Goal: Information Seeking & Learning: Check status

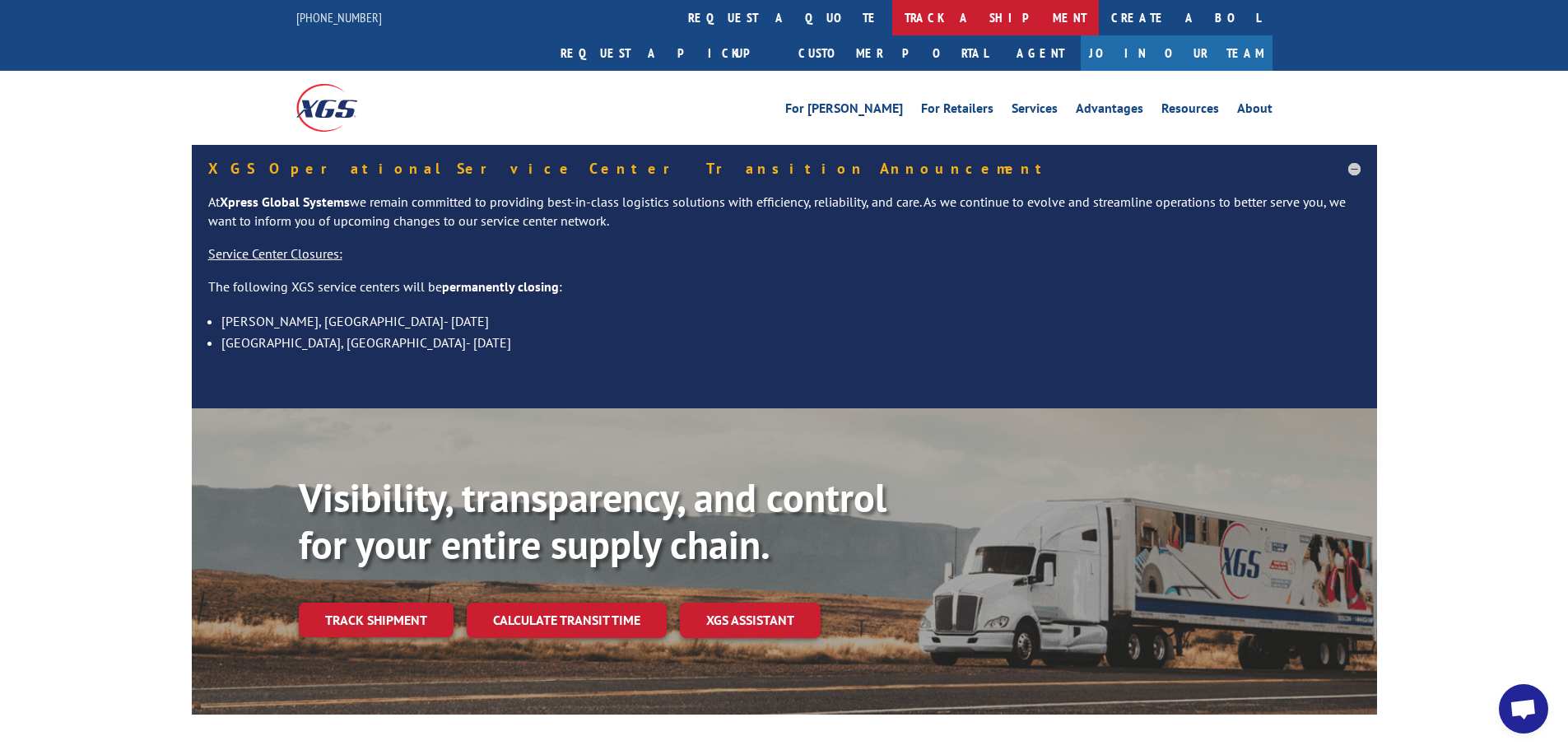
click at [892, 13] on link "track a shipment" at bounding box center [995, 17] width 207 height 36
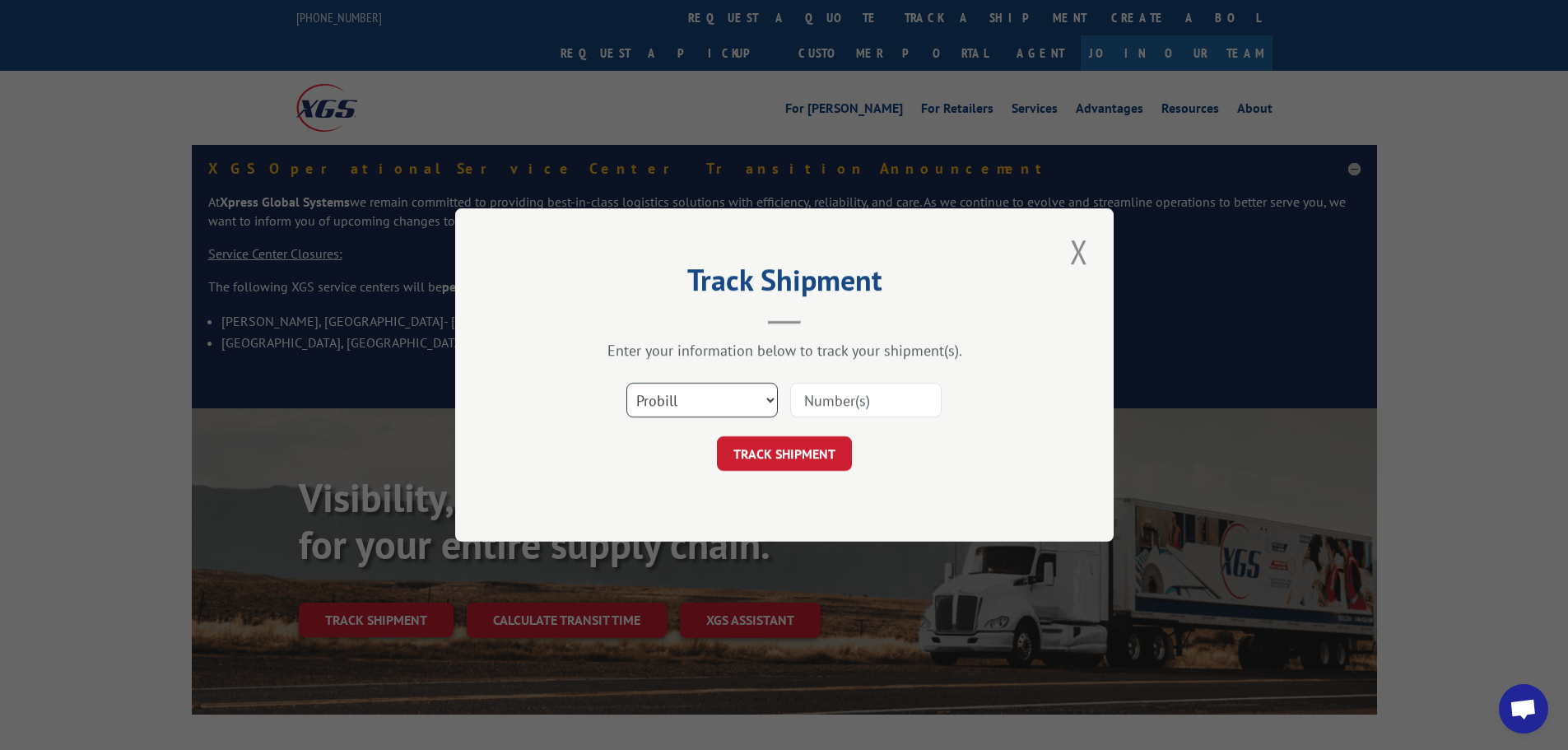
click at [764, 403] on select "Select category... Probill BOL PO" at bounding box center [702, 400] width 152 height 35
select select "bol"
click at [627, 382] on select "Select category... Probill BOL PO" at bounding box center [702, 400] width 152 height 35
click at [874, 404] on input at bounding box center [866, 400] width 152 height 35
paste input "289700"
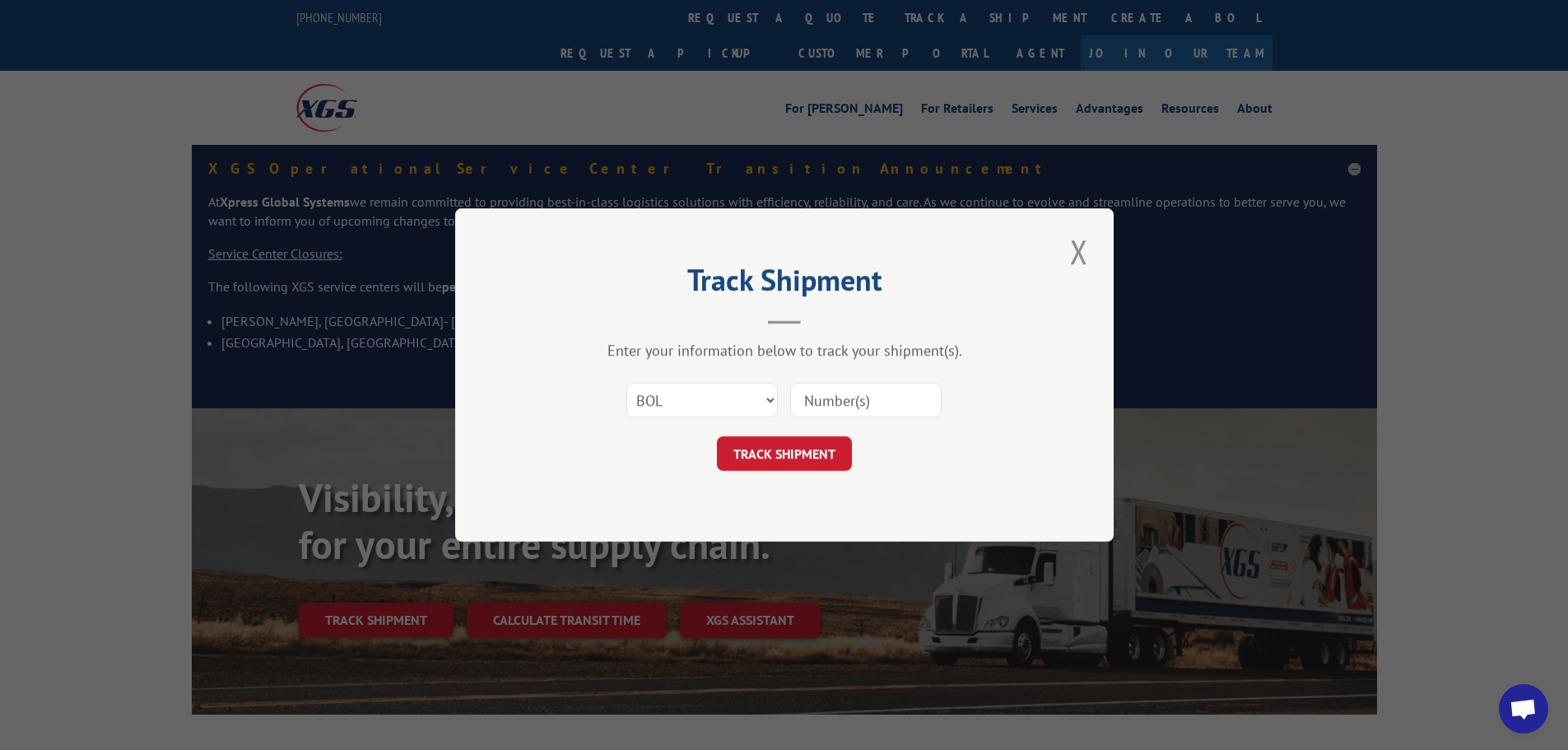
type input "289700"
click button "TRACK SHIPMENT" at bounding box center [784, 454] width 135 height 35
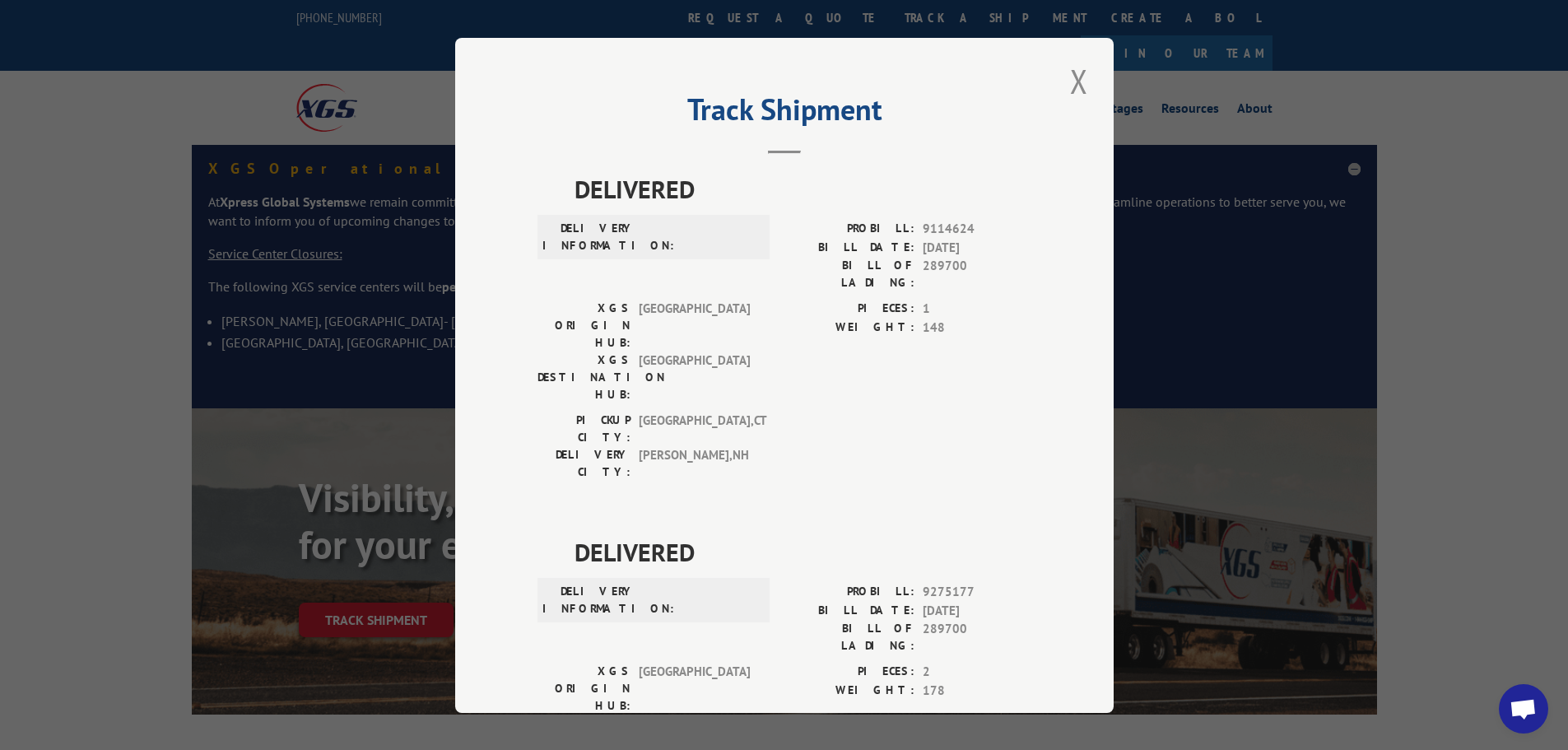
scroll to position [83, 0]
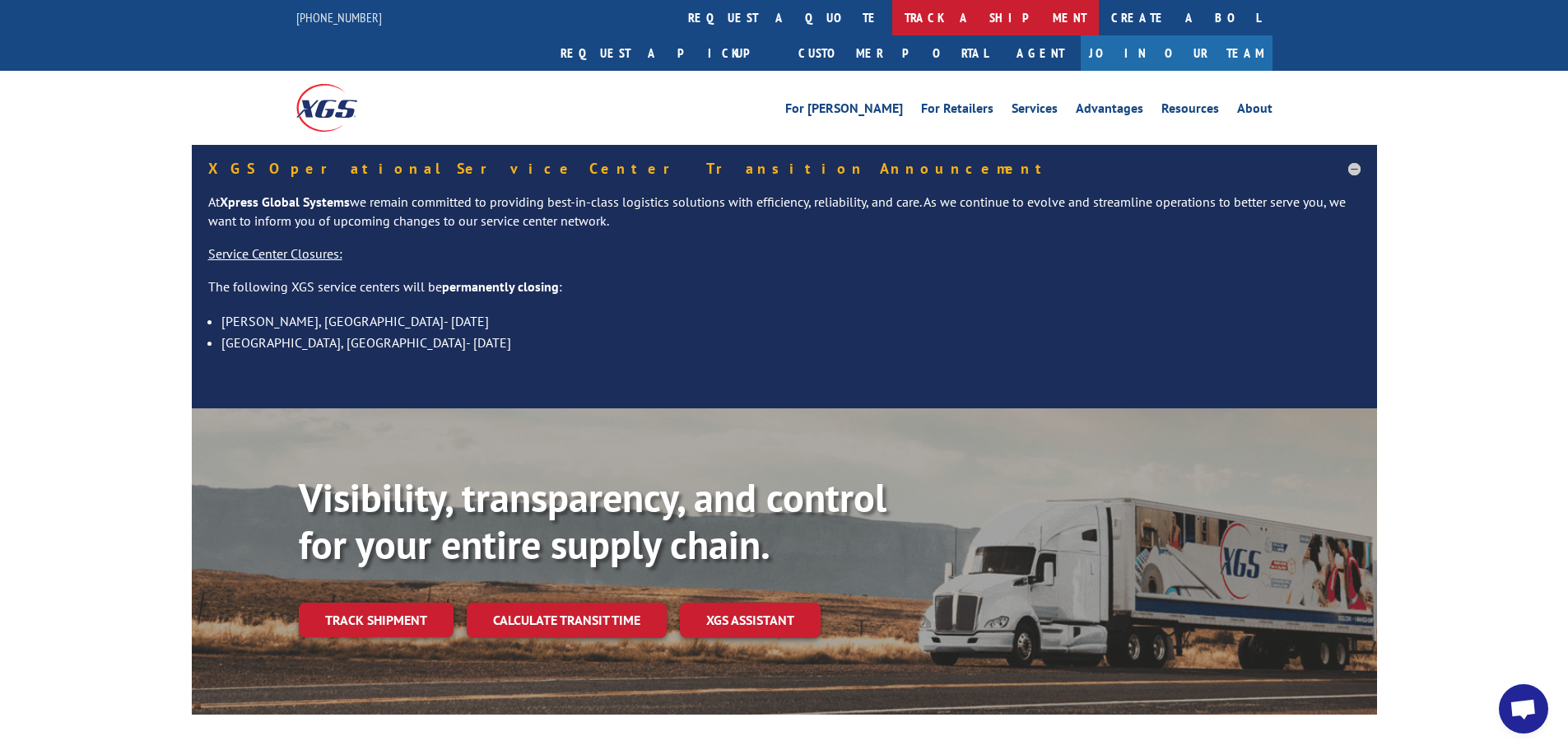
click at [892, 19] on link "track a shipment" at bounding box center [995, 17] width 207 height 36
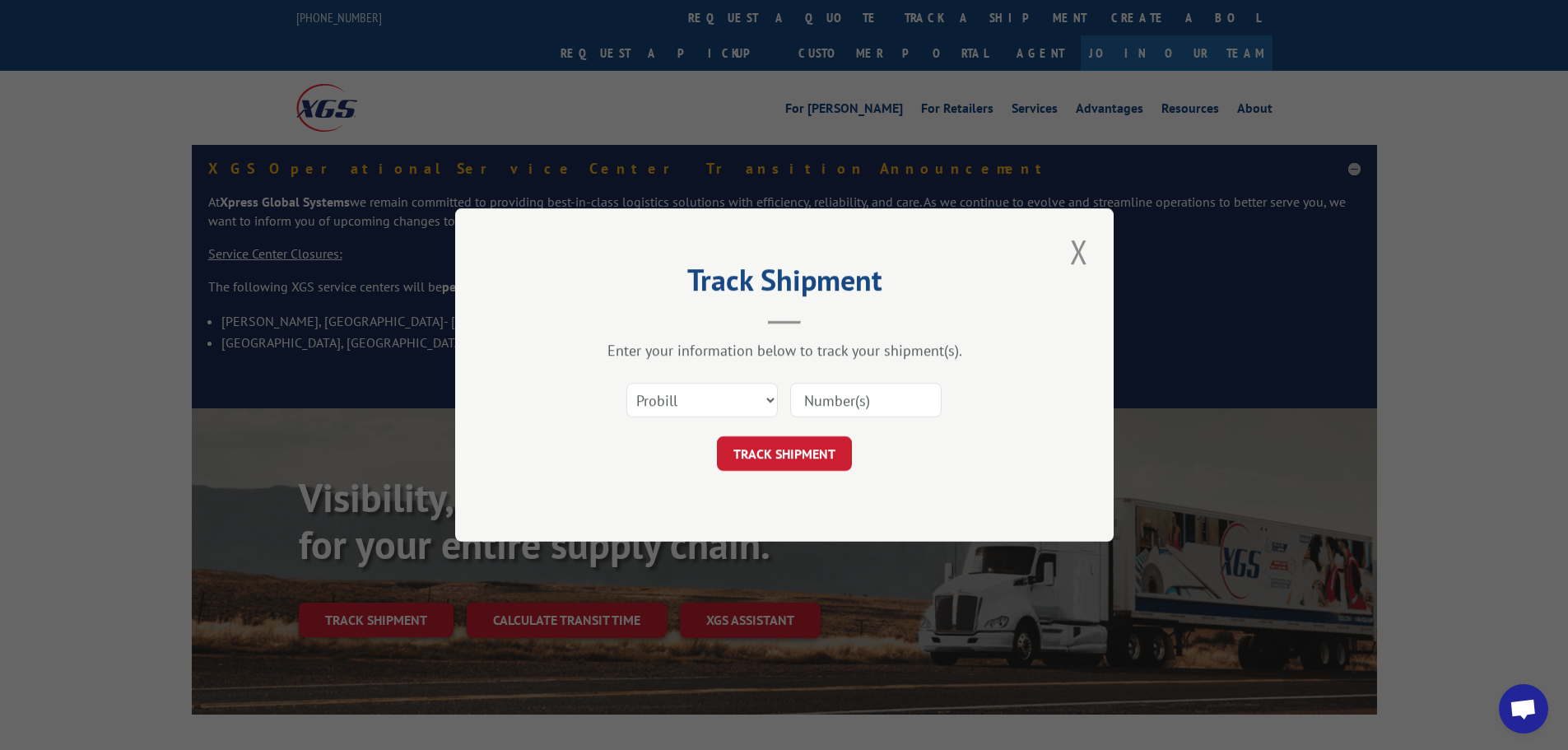
click at [831, 397] on input at bounding box center [866, 400] width 152 height 35
paste input "17508198"
type input "17508198"
click button "TRACK SHIPMENT" at bounding box center [784, 454] width 135 height 35
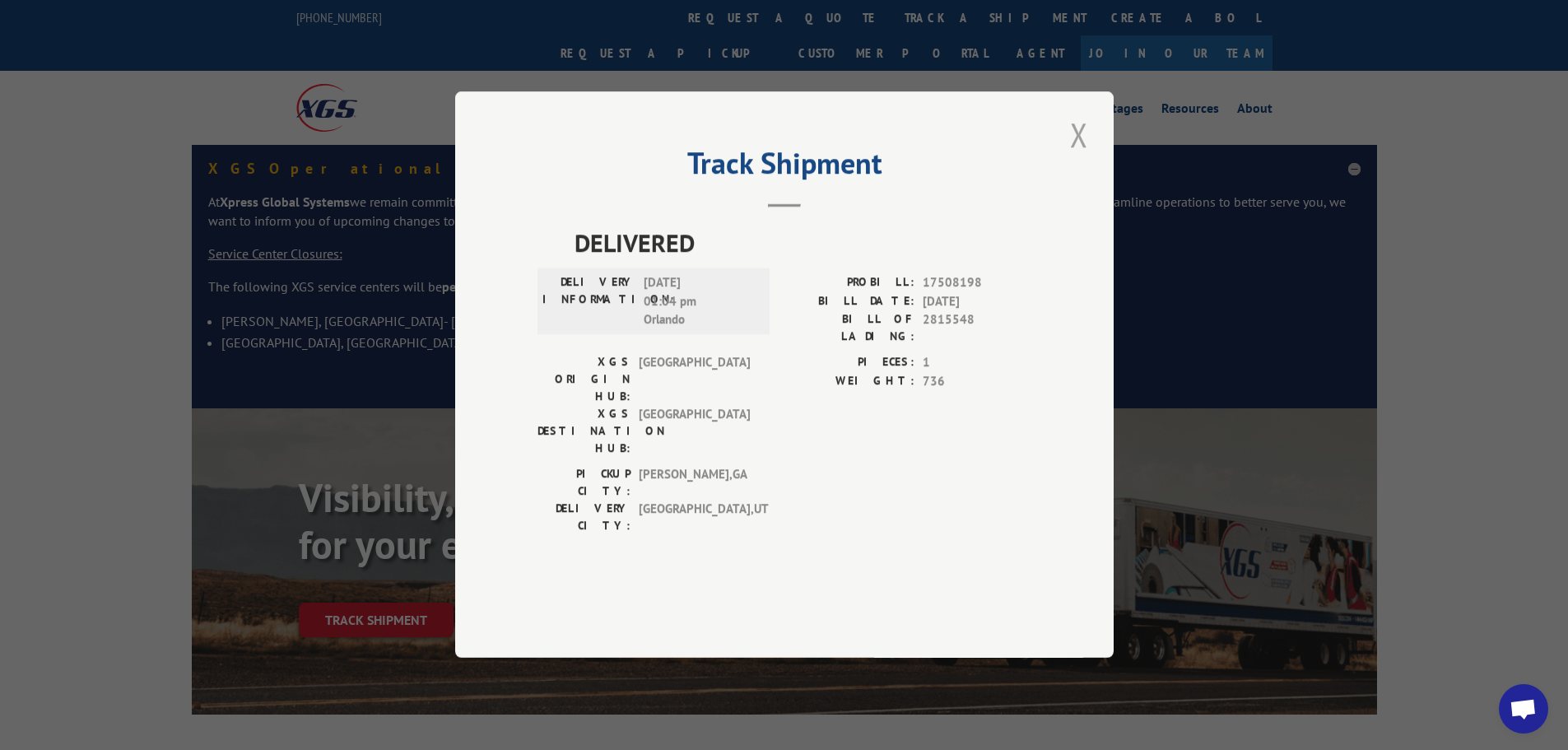
click at [1078, 157] on button "Close modal" at bounding box center [1079, 134] width 28 height 45
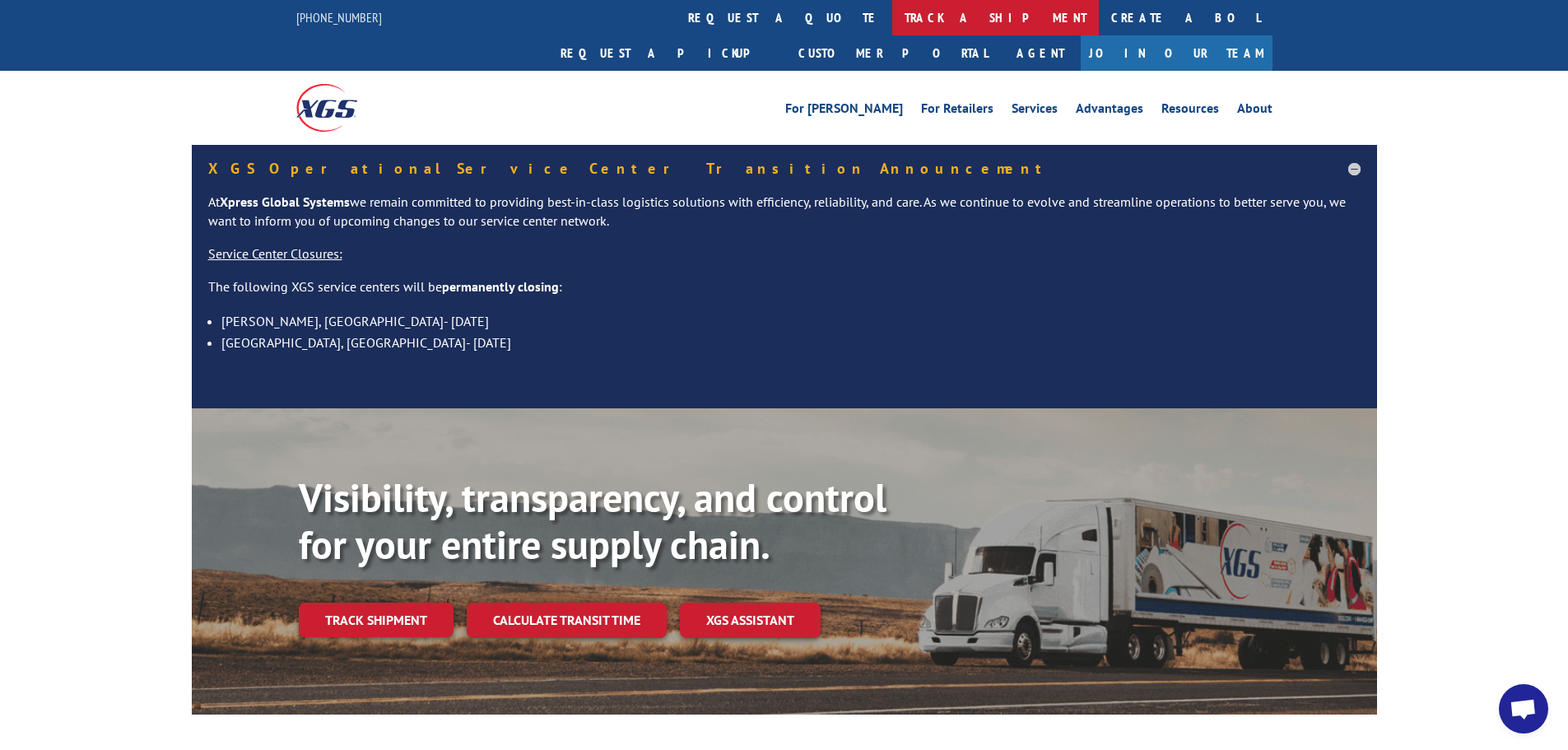
click at [892, 19] on link "track a shipment" at bounding box center [995, 17] width 207 height 36
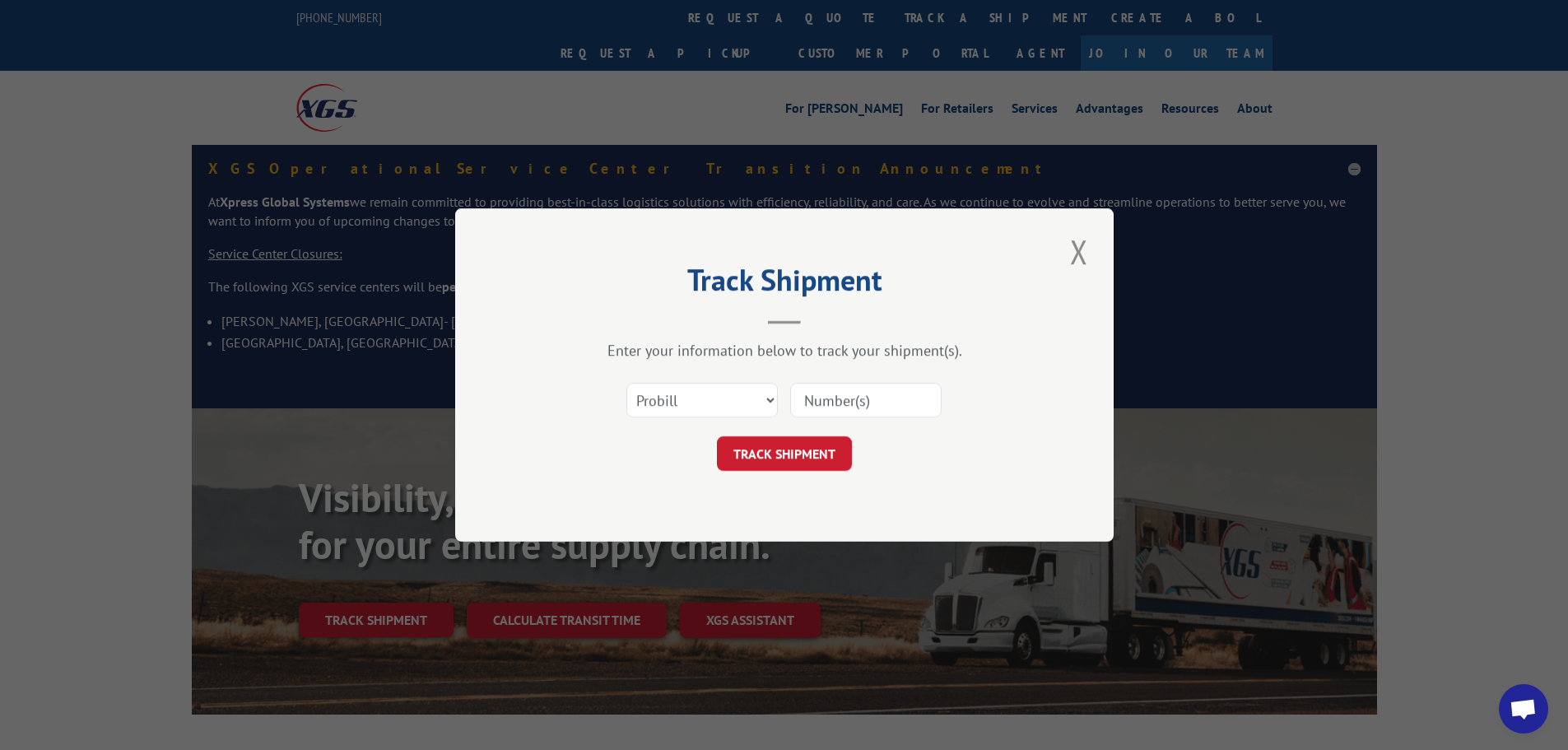
click at [863, 403] on input at bounding box center [866, 400] width 152 height 35
paste input "17537927"
type input "17537927"
click button "TRACK SHIPMENT" at bounding box center [784, 454] width 135 height 35
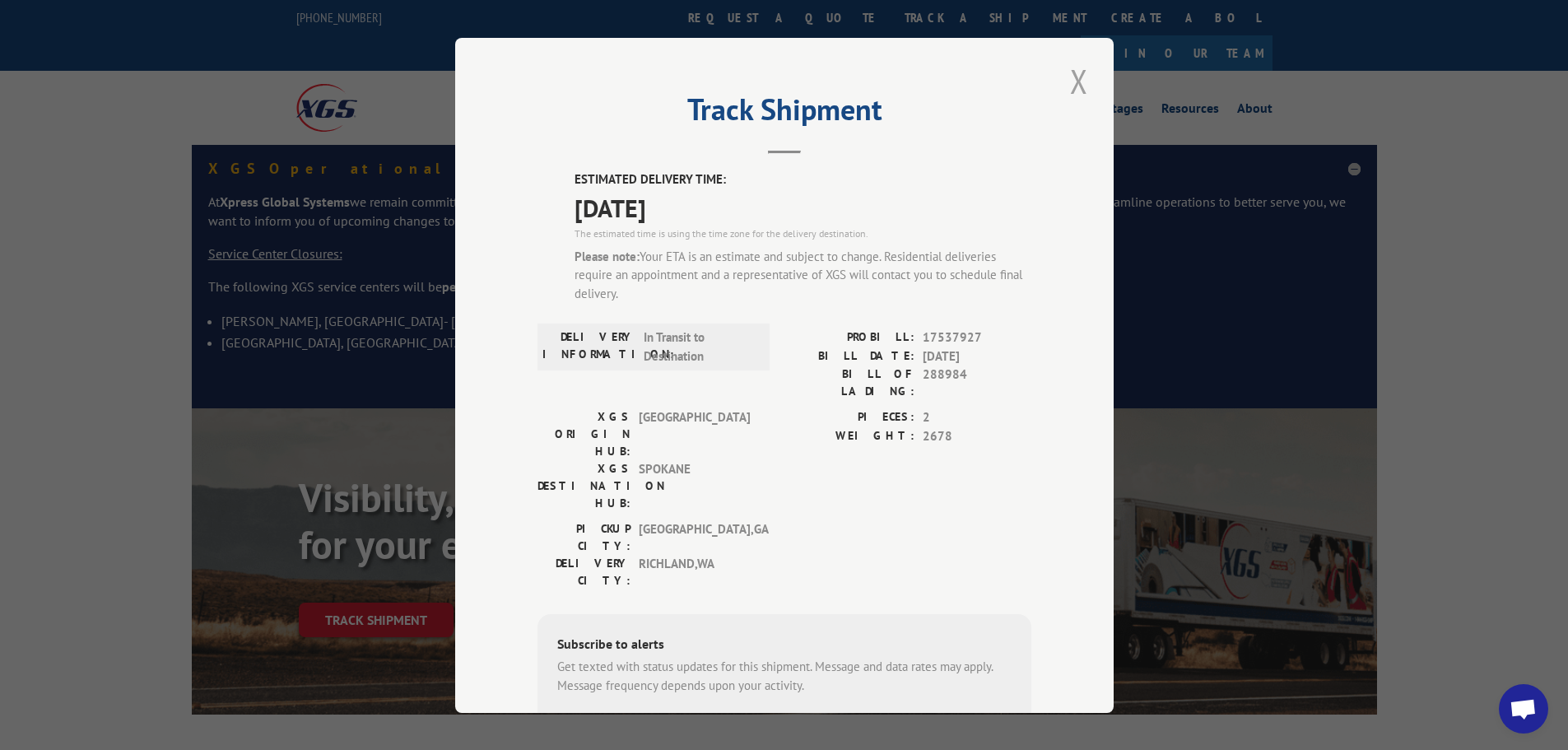
click at [1071, 84] on button "Close modal" at bounding box center [1079, 81] width 28 height 45
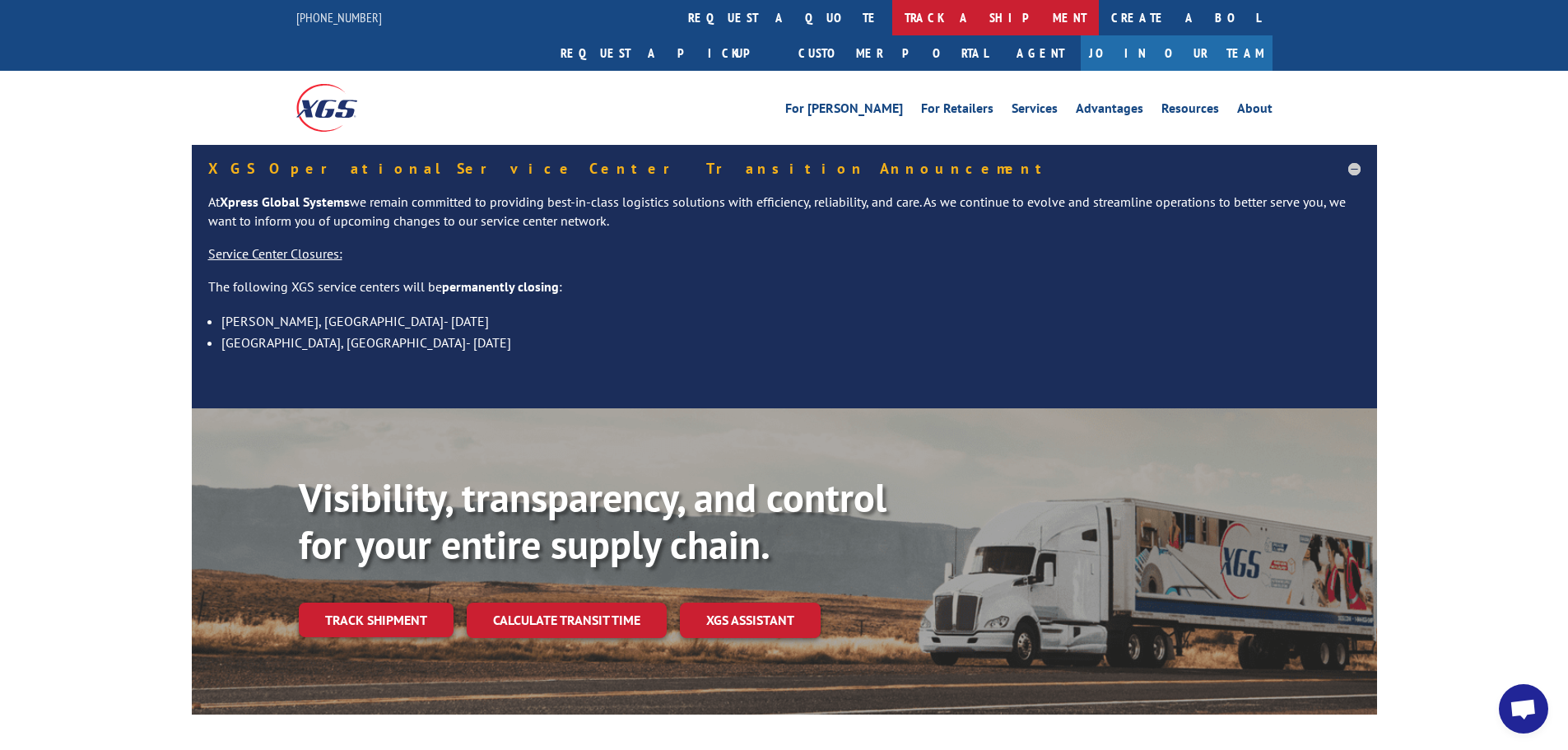
click at [892, 22] on link "track a shipment" at bounding box center [995, 17] width 207 height 36
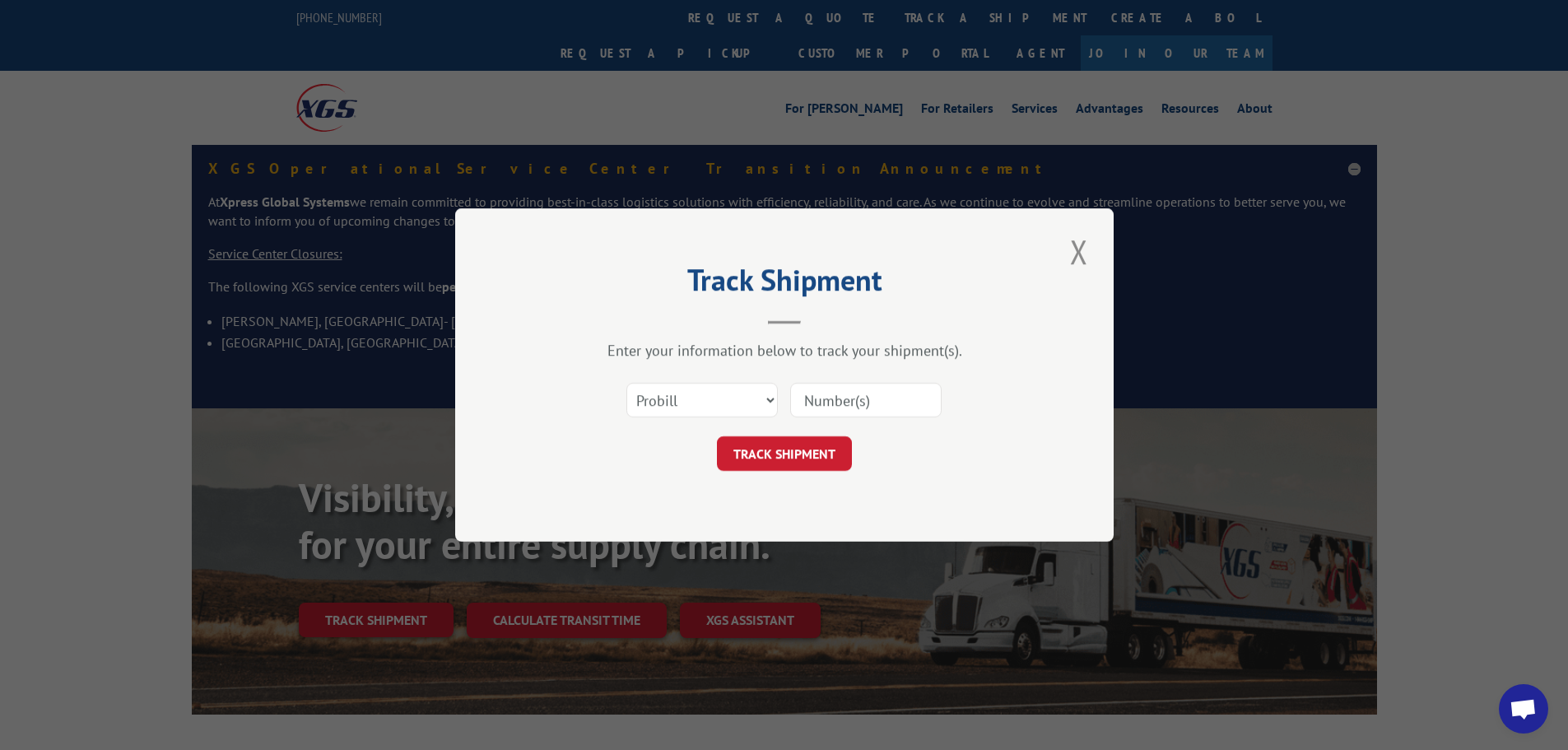
click at [851, 400] on input at bounding box center [866, 400] width 152 height 35
paste input "17513861"
type input "17513861"
click at [801, 445] on button "TRACK SHIPMENT" at bounding box center [784, 454] width 135 height 35
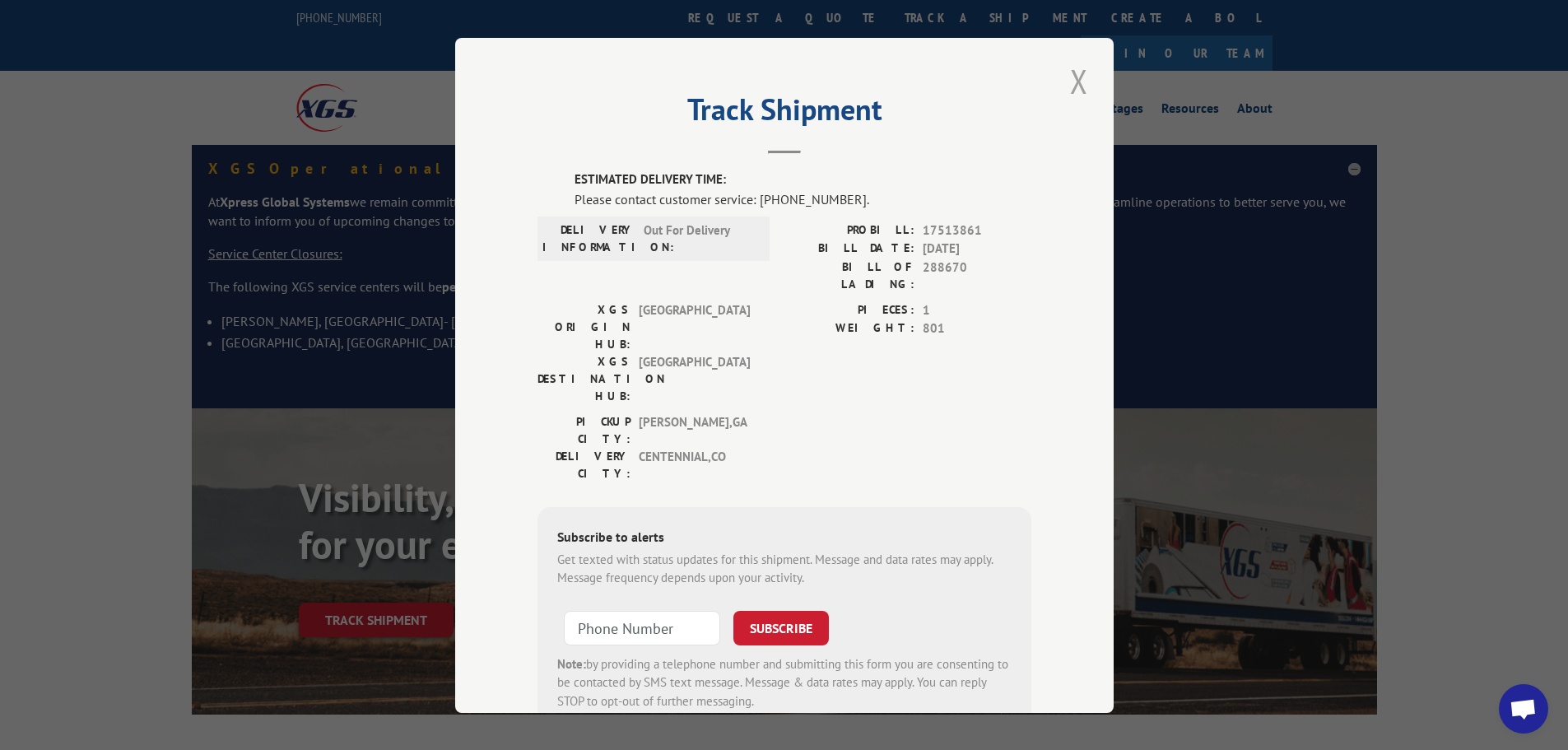
click at [1073, 81] on button "Close modal" at bounding box center [1079, 81] width 28 height 45
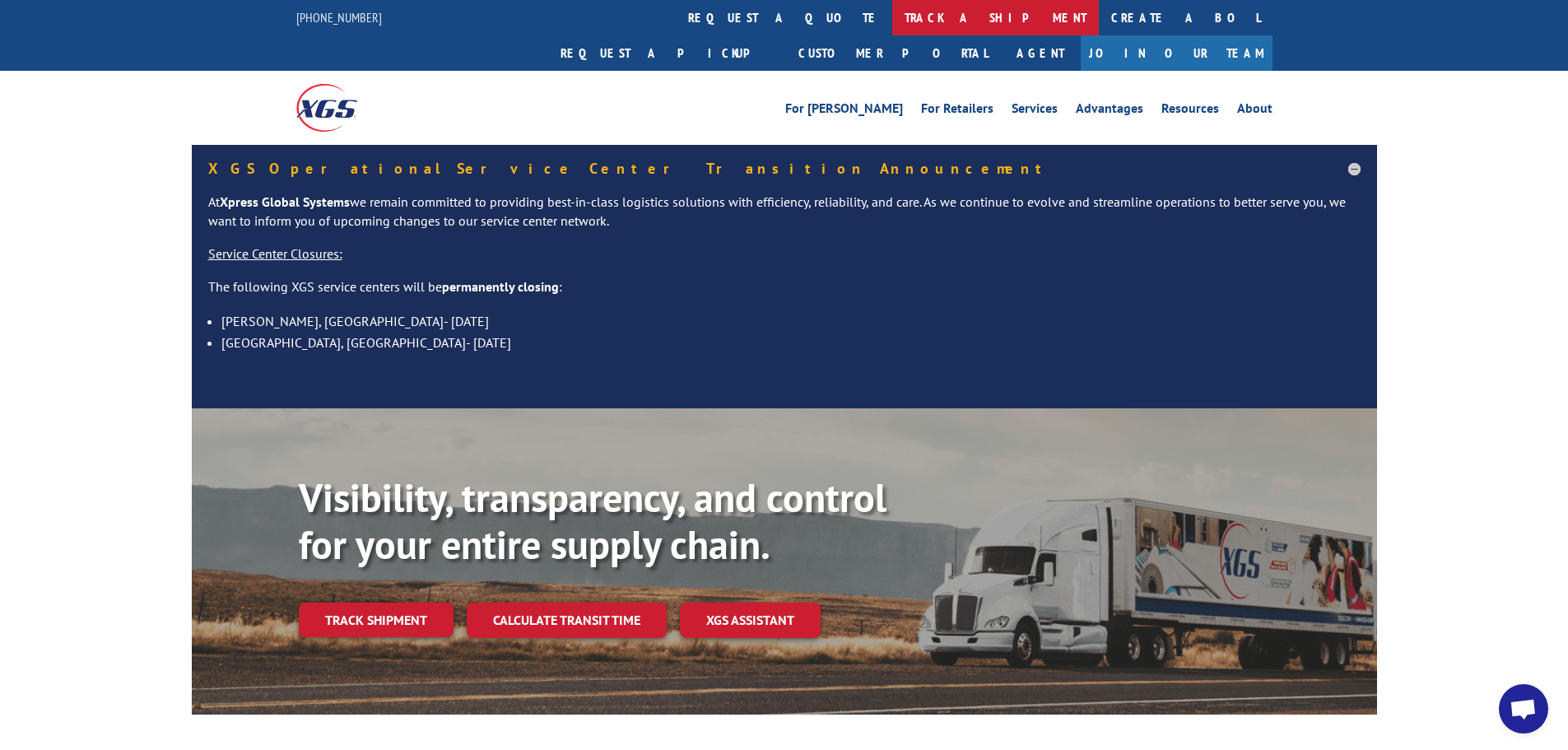
click at [892, 12] on link "track a shipment" at bounding box center [995, 17] width 207 height 36
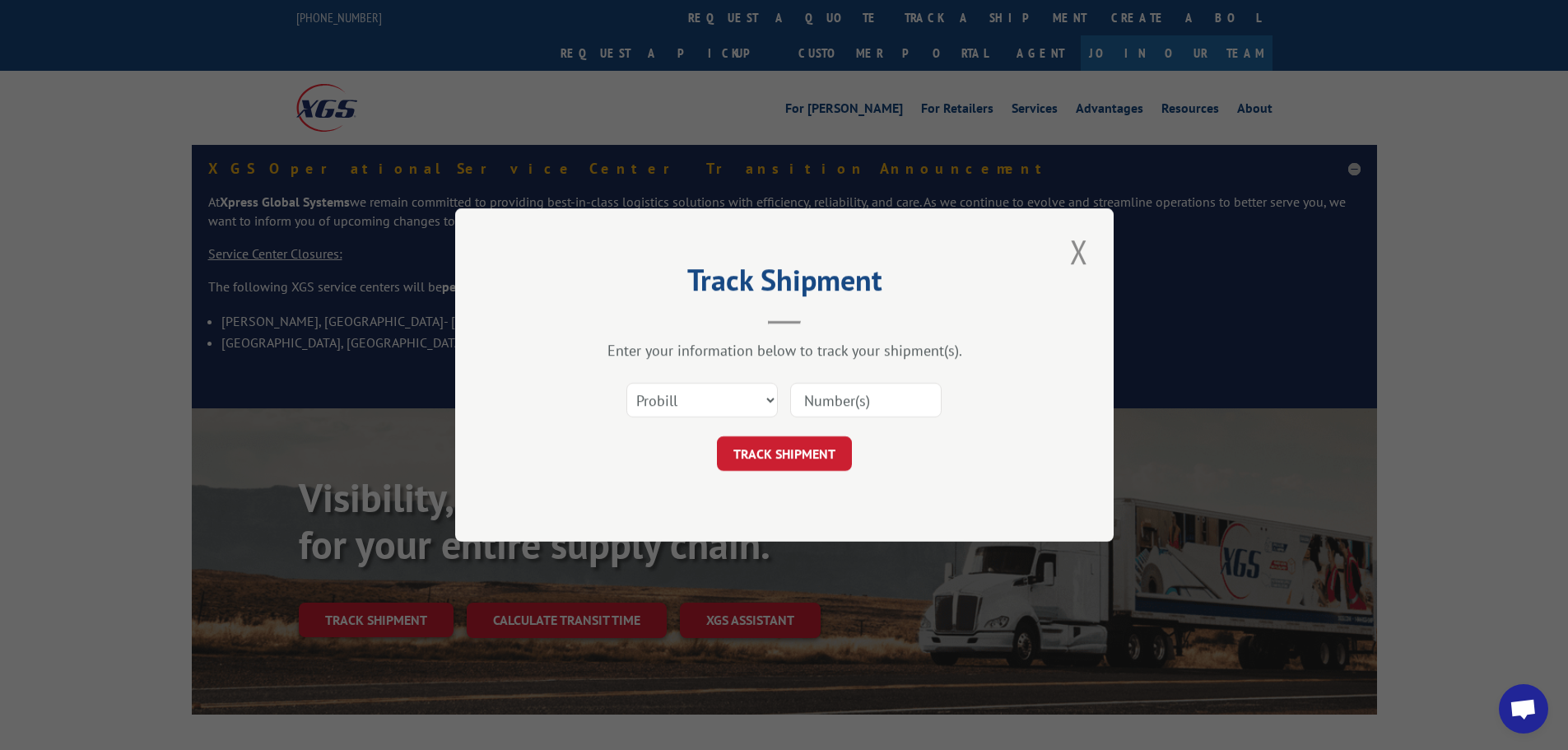
click at [876, 398] on input at bounding box center [866, 400] width 152 height 35
paste input "17513861"
type input "17513861"
click button "TRACK SHIPMENT" at bounding box center [784, 454] width 135 height 35
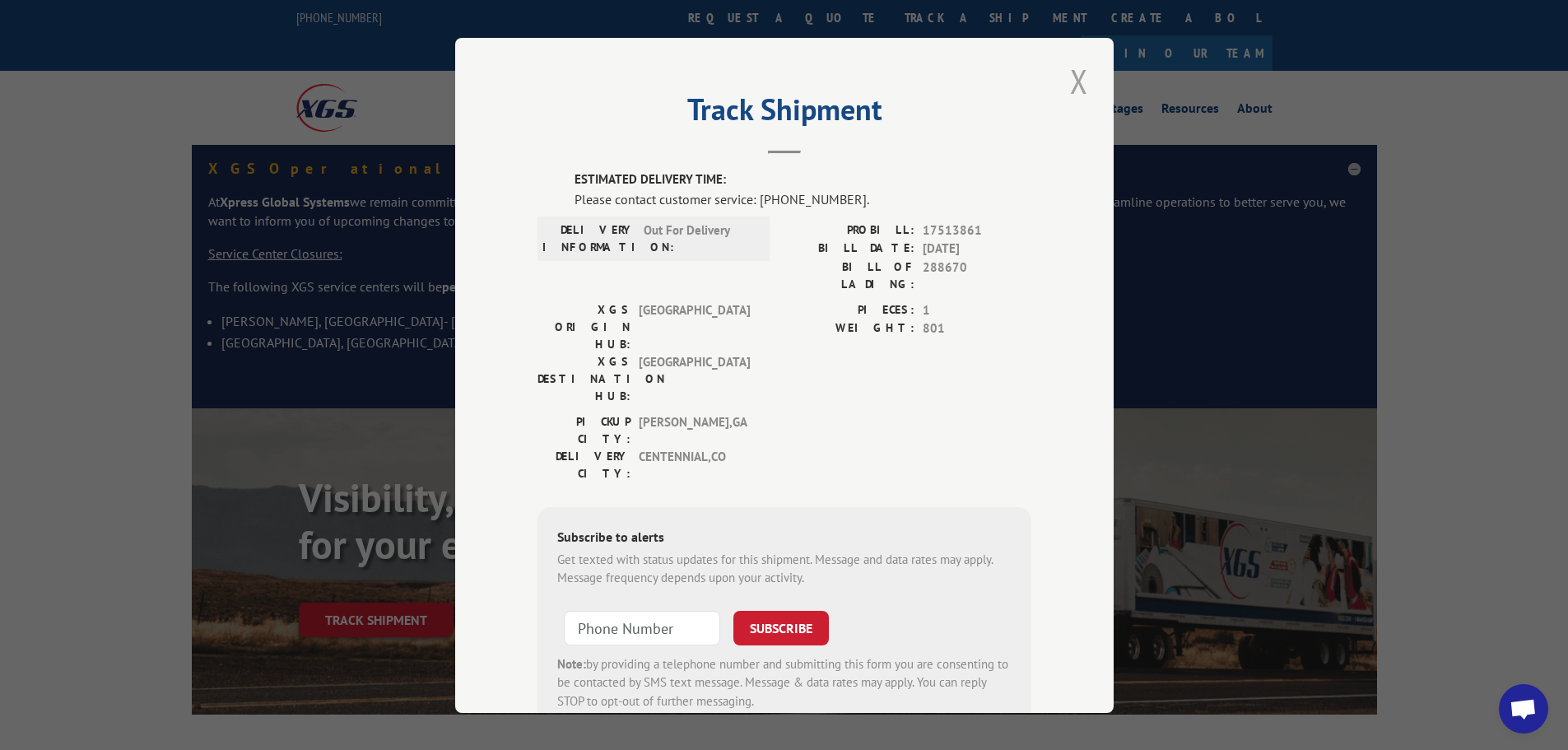
click at [1074, 79] on button "Close modal" at bounding box center [1079, 81] width 28 height 45
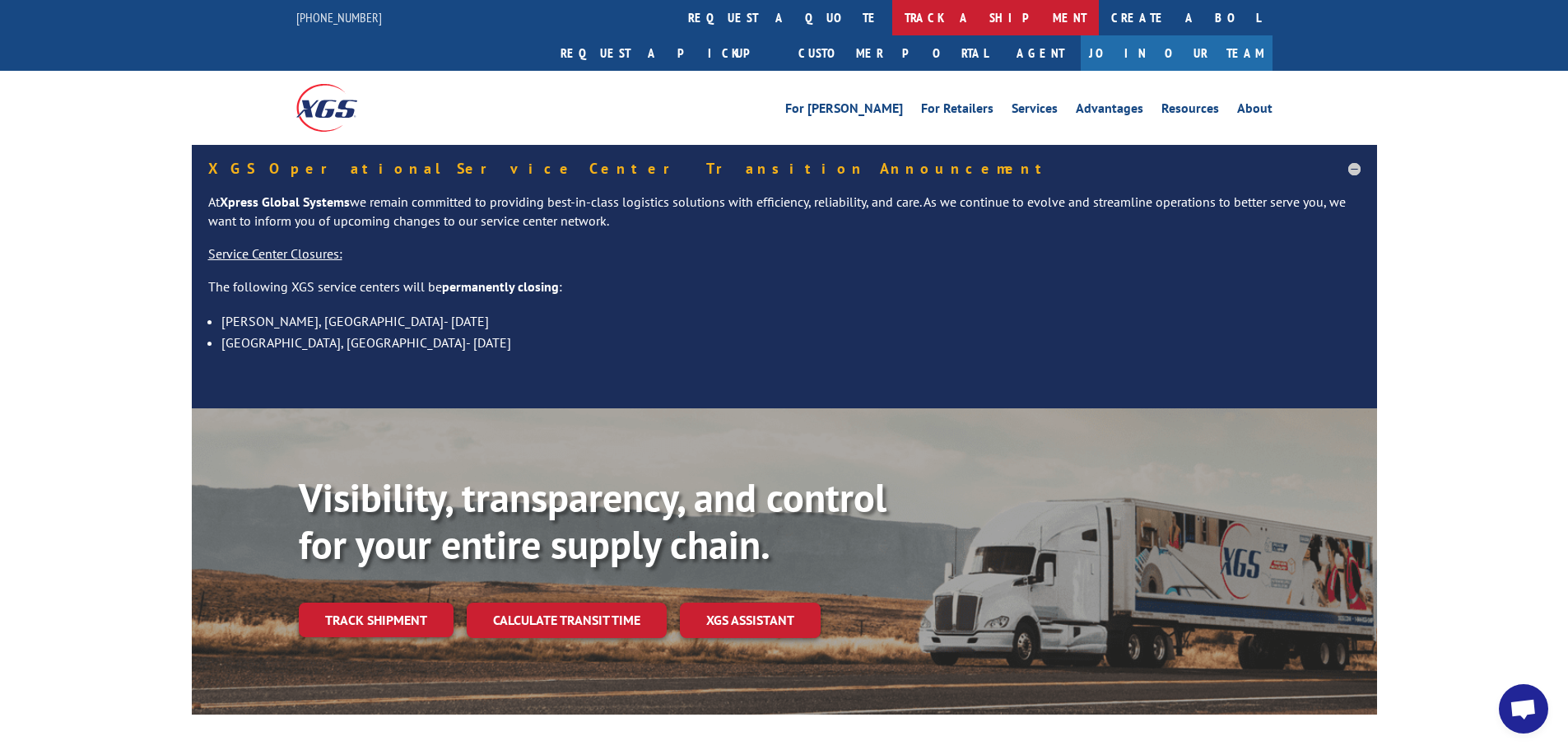
click at [892, 20] on link "track a shipment" at bounding box center [995, 17] width 207 height 36
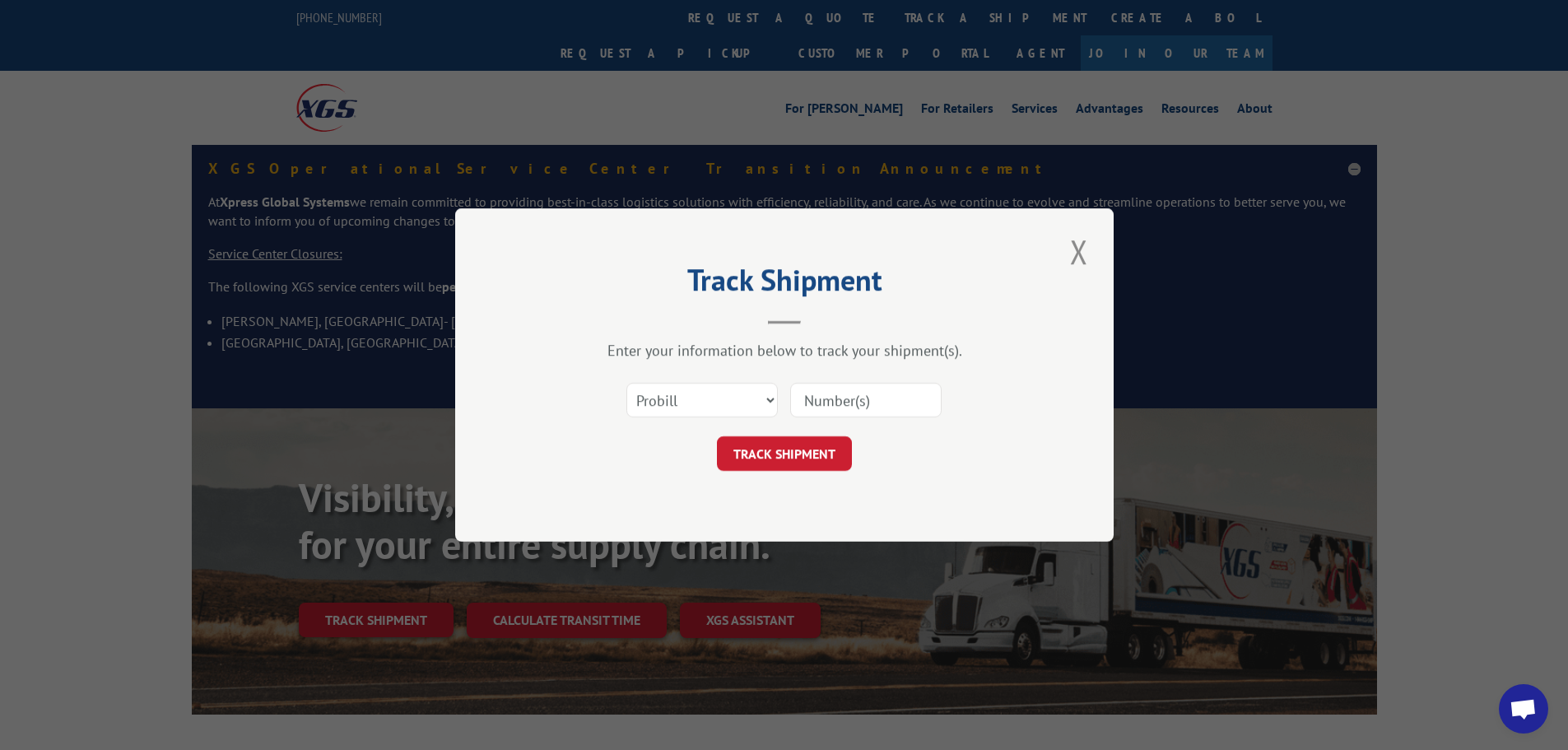
click at [857, 403] on input at bounding box center [866, 400] width 152 height 35
paste input "17343572"
type input "17343572"
click at [801, 446] on button "TRACK SHIPMENT" at bounding box center [784, 454] width 135 height 35
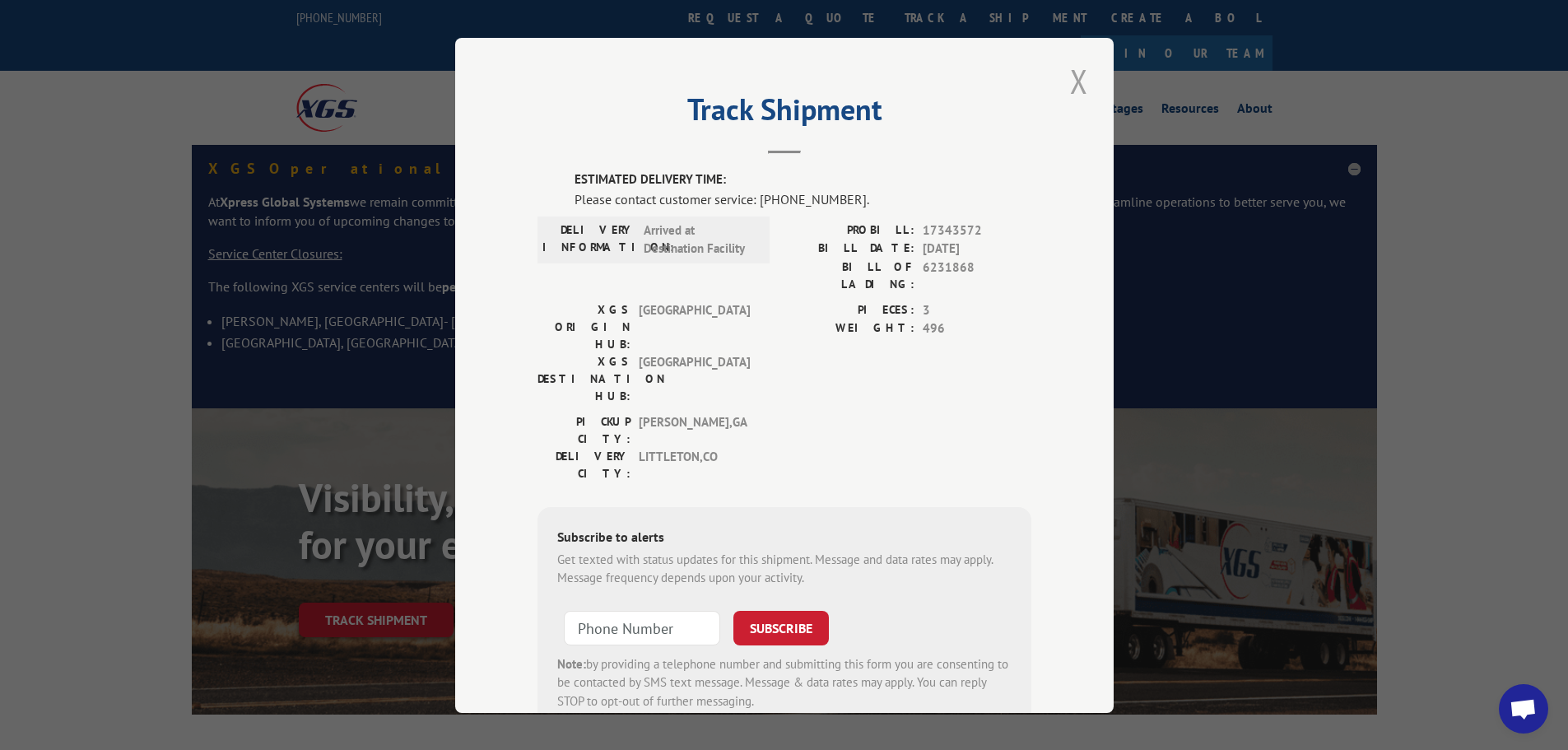
click at [1067, 76] on button "Close modal" at bounding box center [1079, 81] width 28 height 45
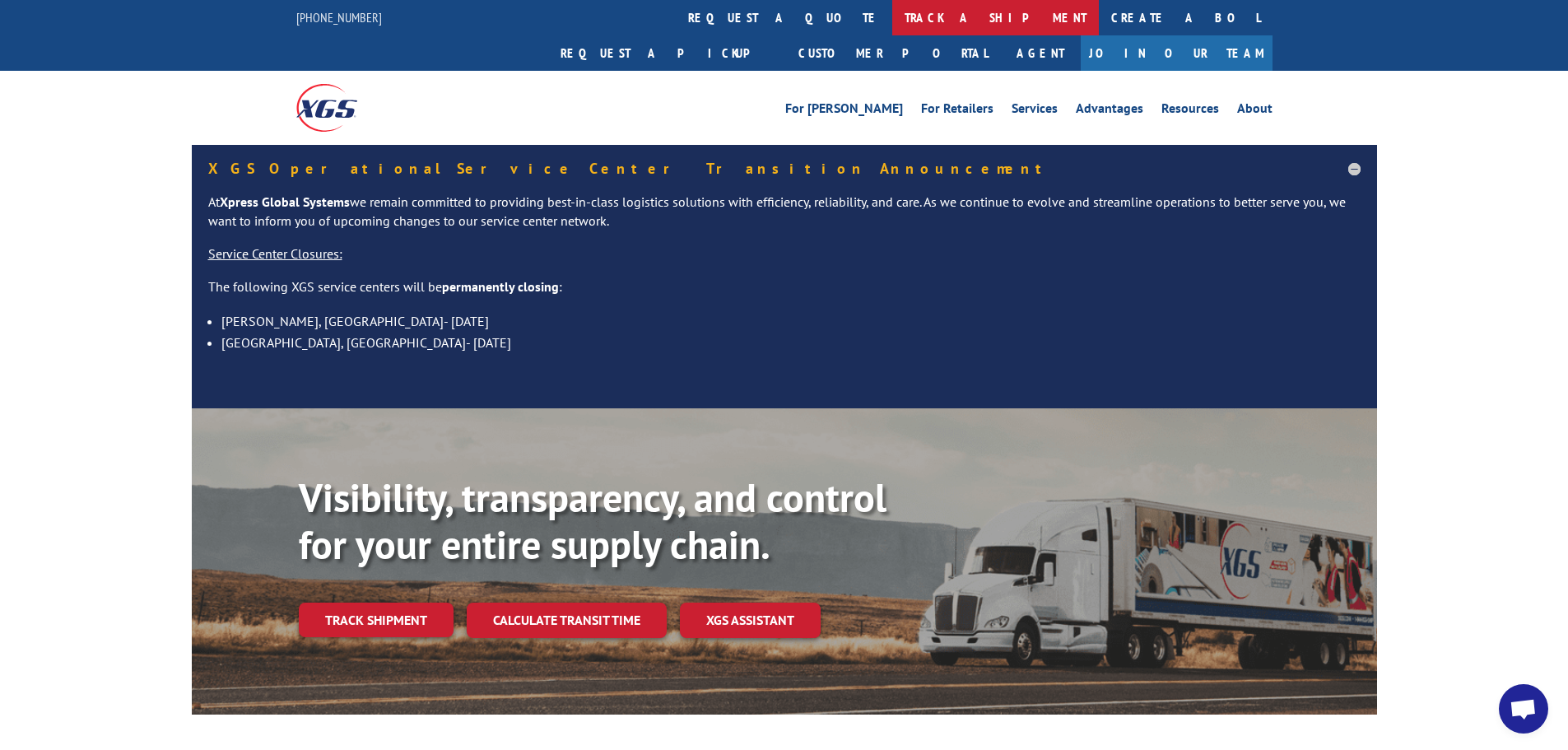
click at [892, 18] on link "track a shipment" at bounding box center [995, 17] width 207 height 36
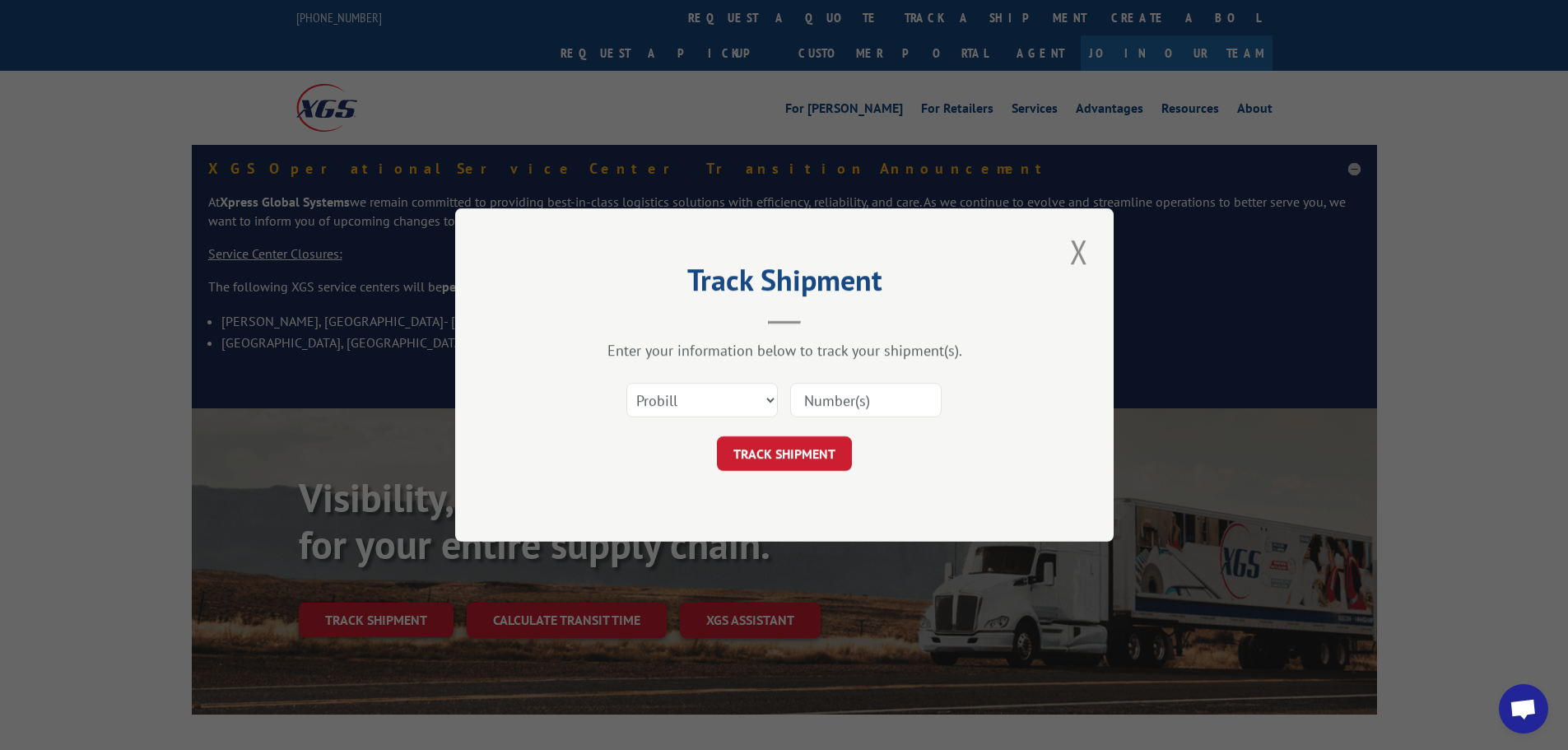
click at [833, 406] on input at bounding box center [866, 400] width 152 height 35
paste input "16966083"
type input "16966083"
click at [805, 444] on button "TRACK SHIPMENT" at bounding box center [784, 454] width 135 height 35
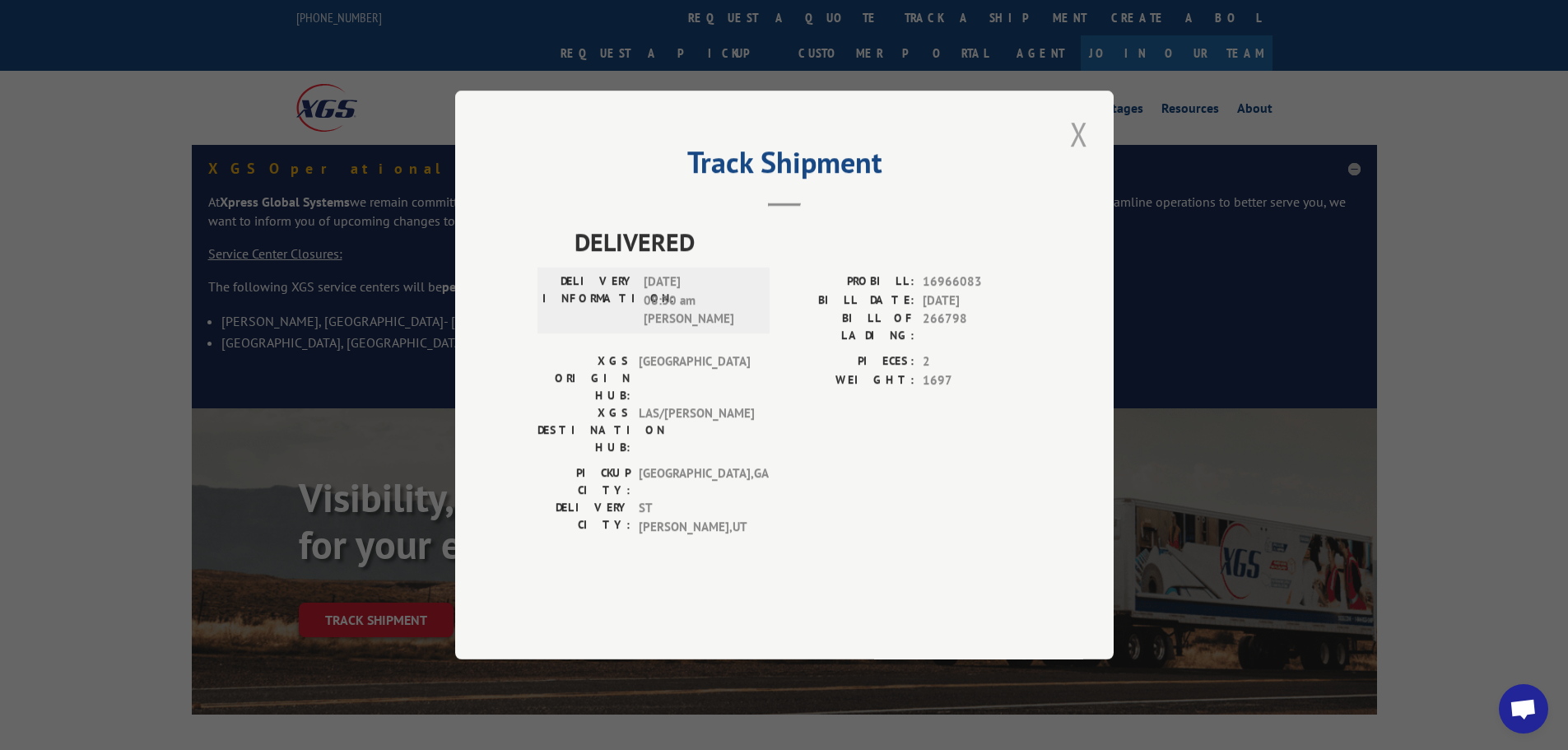
click at [1080, 156] on button "Close modal" at bounding box center [1079, 133] width 28 height 45
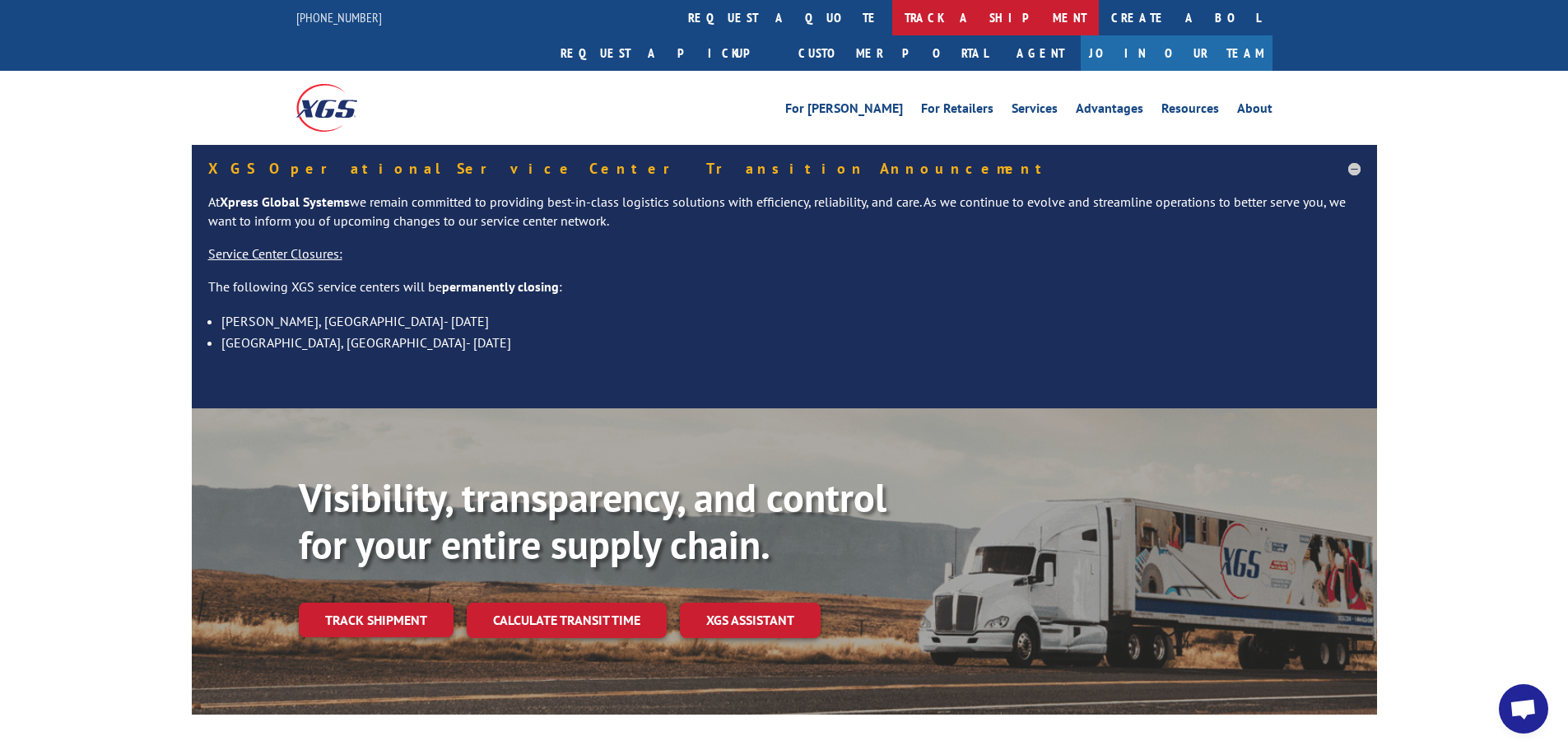
click at [892, 16] on link "track a shipment" at bounding box center [995, 17] width 207 height 36
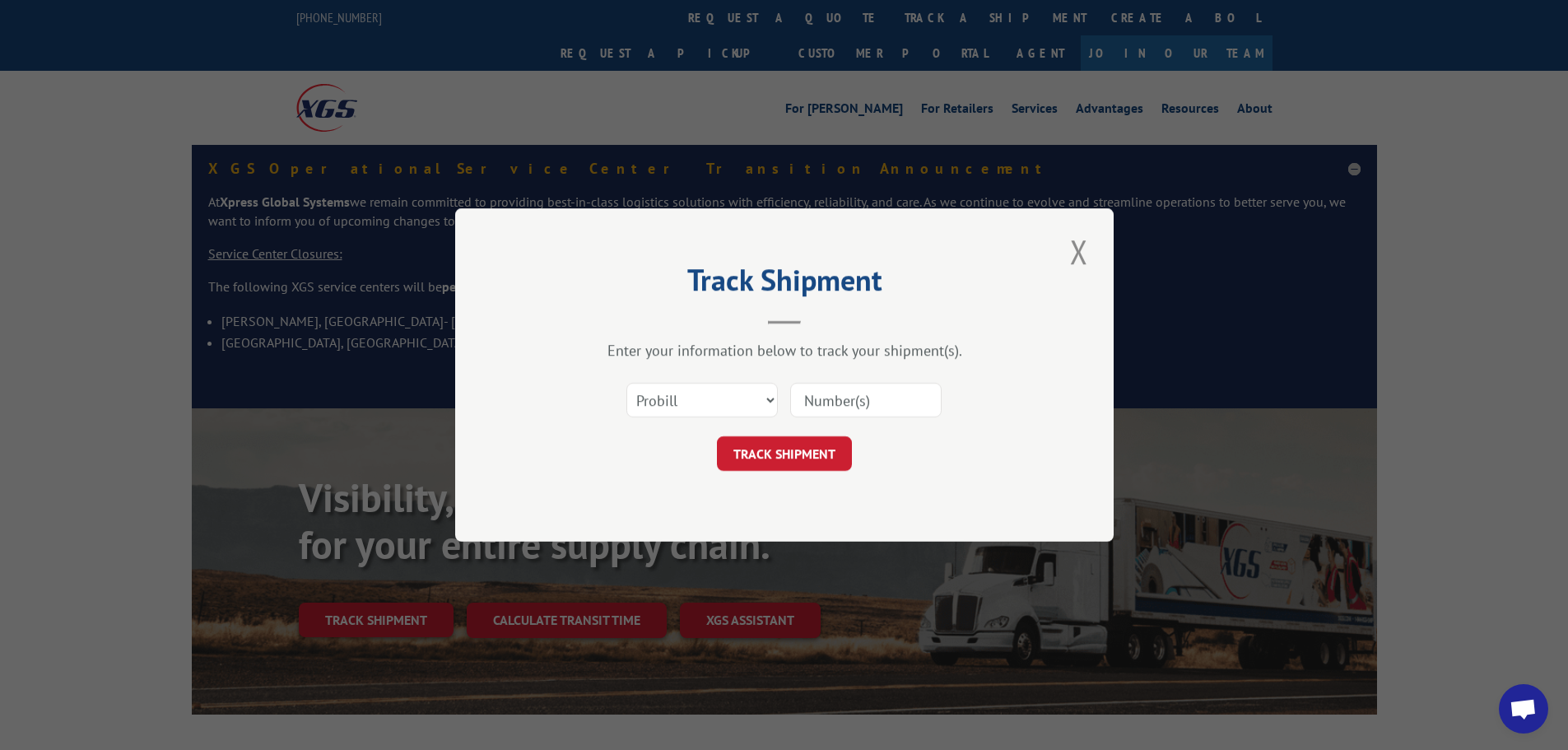
click at [832, 401] on input at bounding box center [866, 400] width 152 height 35
paste input "17535601"
type input "17535601"
click at [813, 448] on button "TRACK SHIPMENT" at bounding box center [784, 454] width 135 height 35
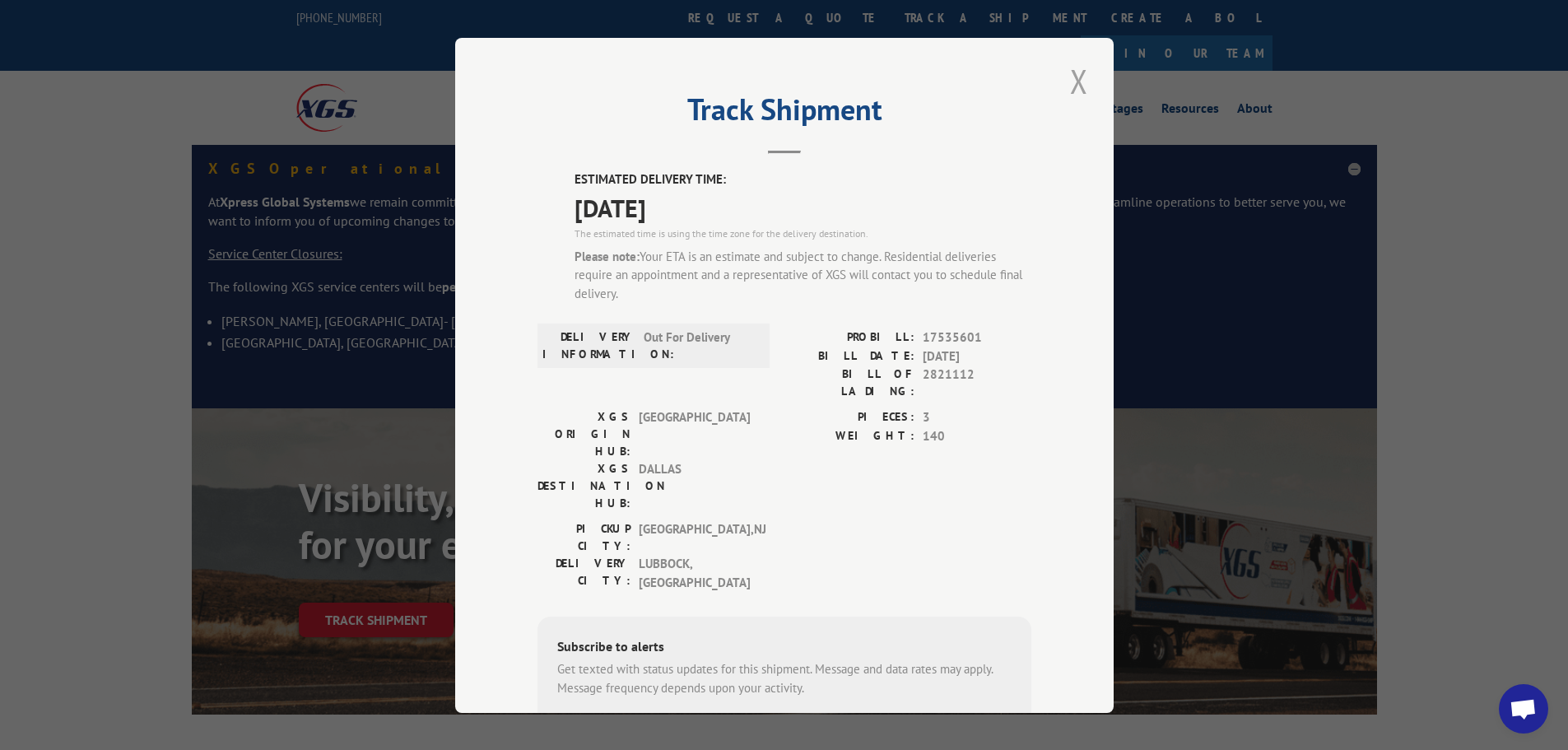
click at [1069, 72] on button "Close modal" at bounding box center [1079, 81] width 28 height 45
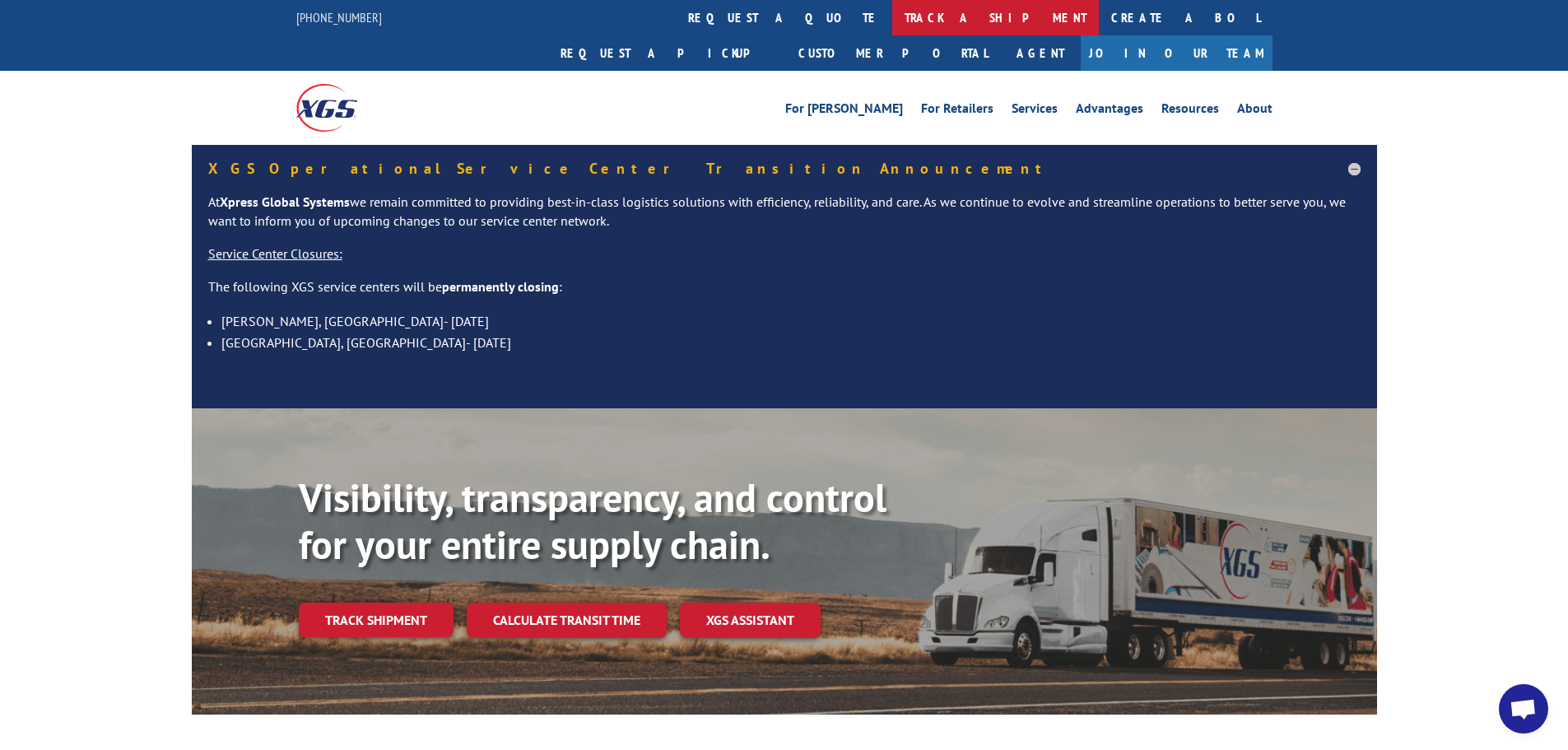
click at [892, 14] on link "track a shipment" at bounding box center [995, 17] width 207 height 36
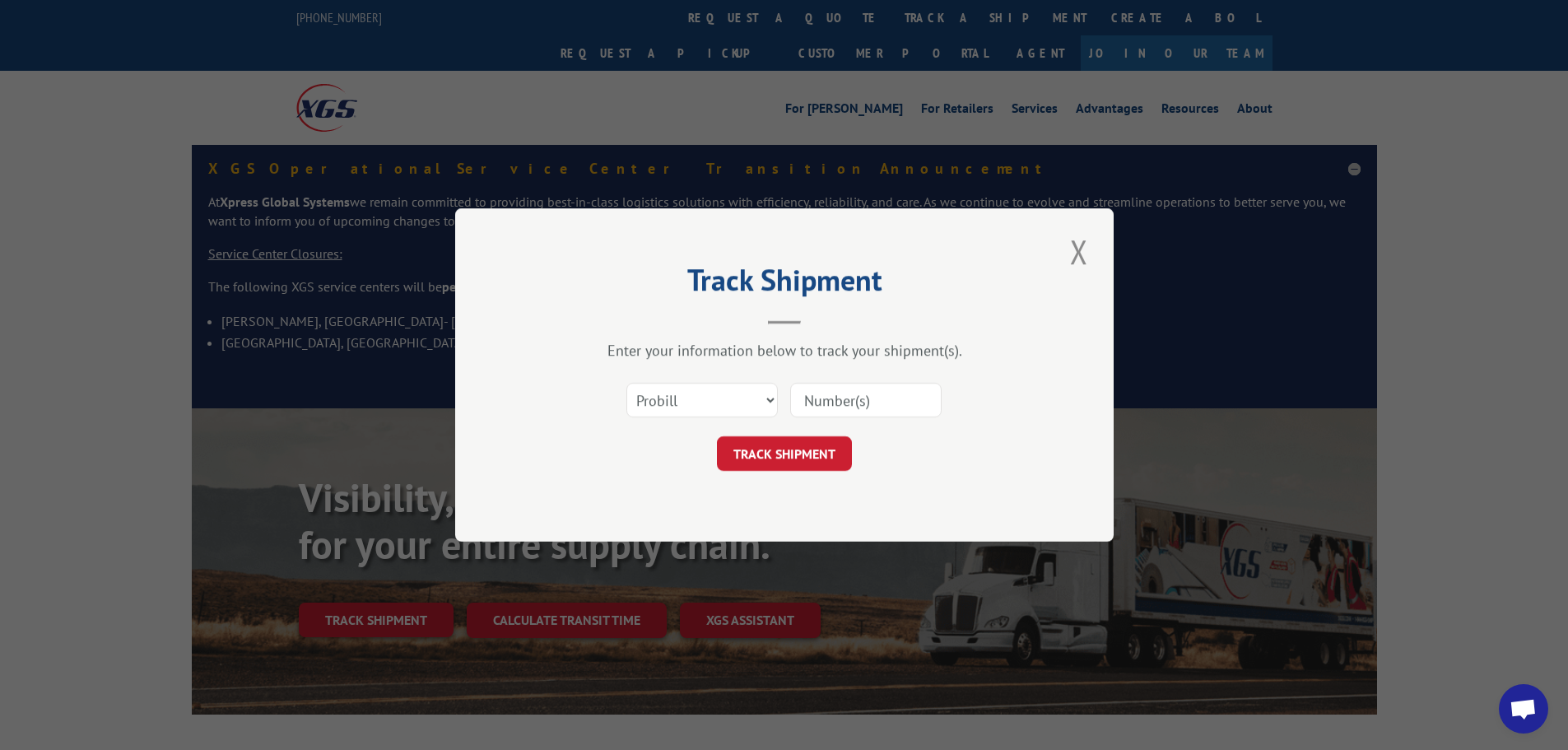
click at [871, 413] on input at bounding box center [866, 400] width 152 height 35
paste input "17508494"
type input "17508494"
click at [799, 443] on button "TRACK SHIPMENT" at bounding box center [784, 454] width 135 height 35
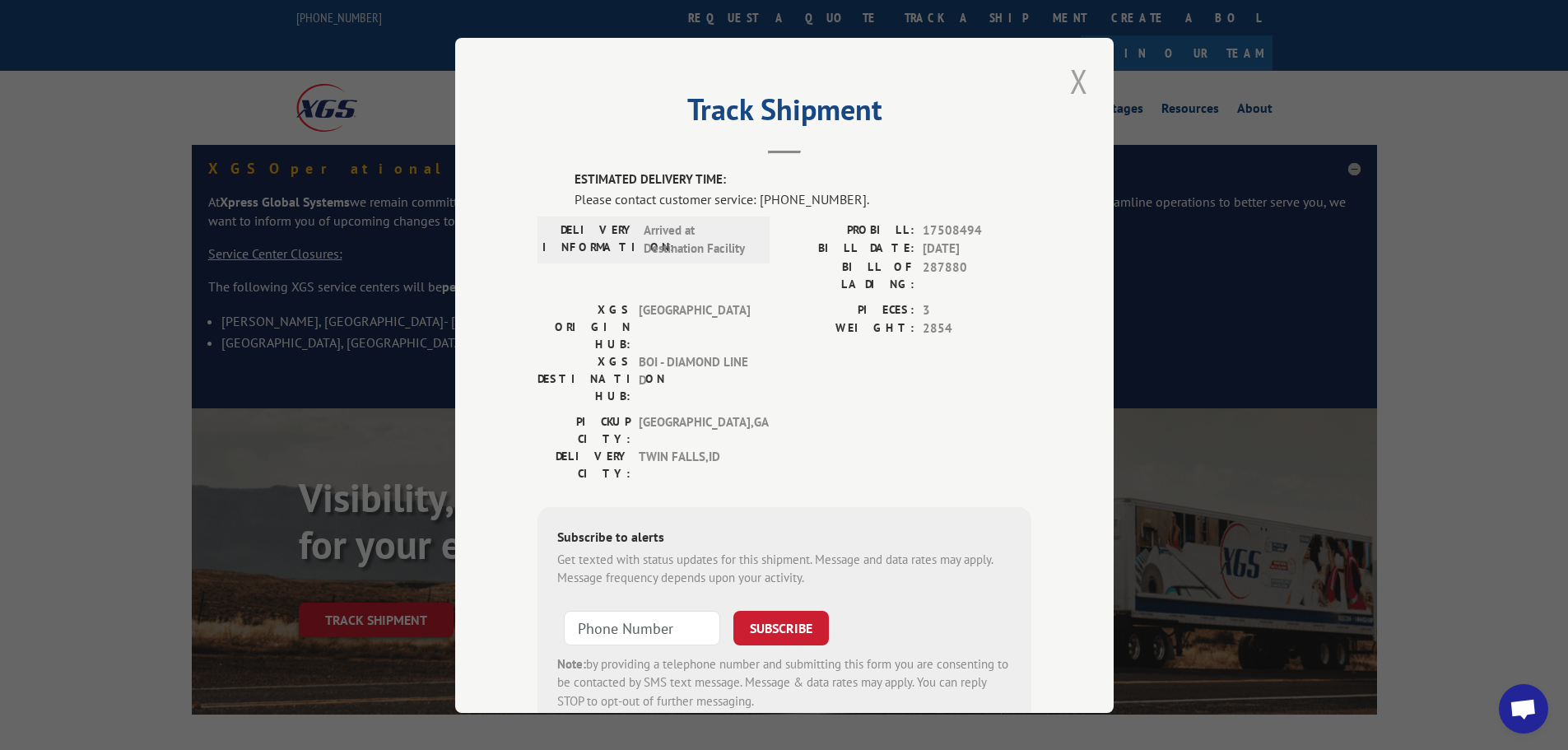
click at [1065, 74] on button "Close modal" at bounding box center [1079, 81] width 28 height 45
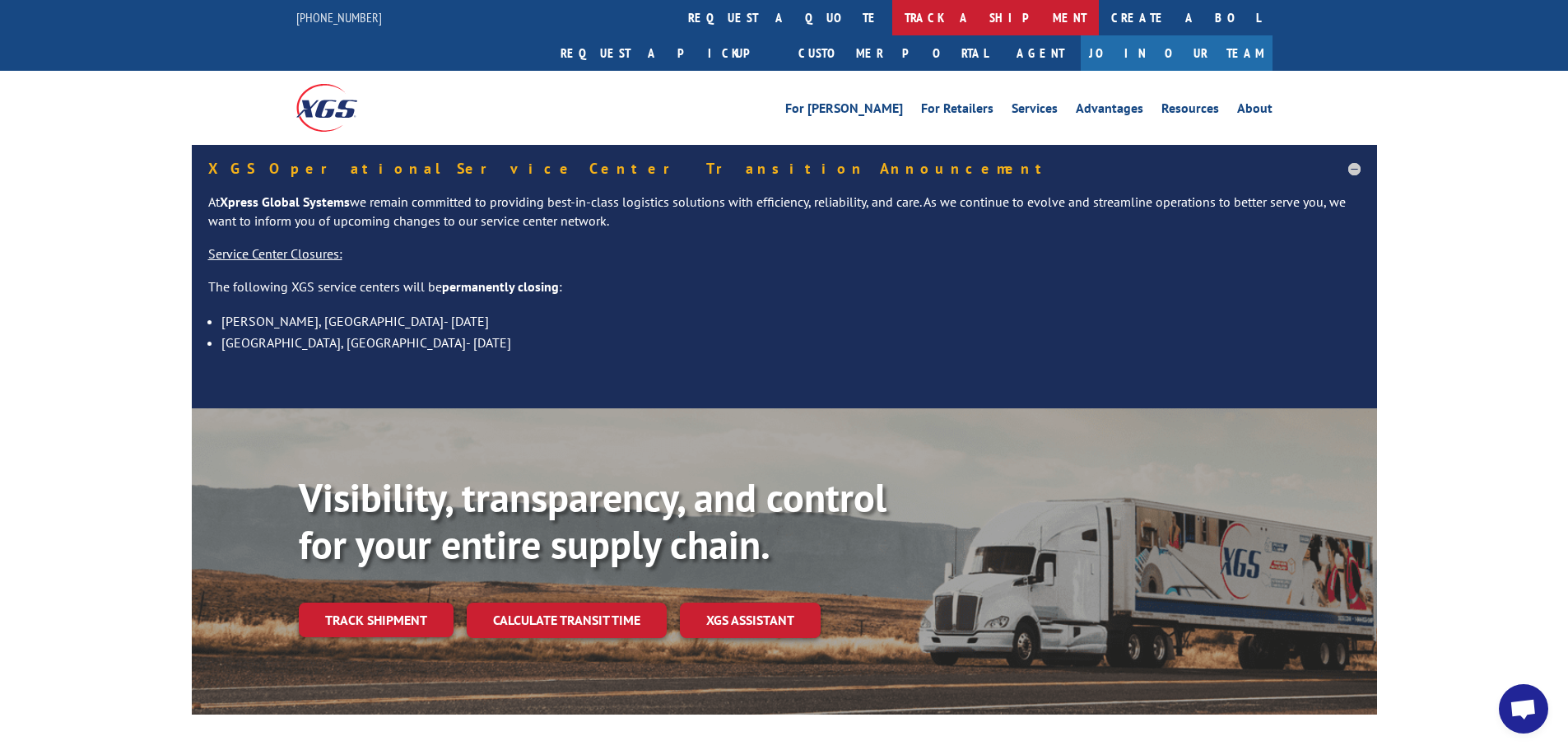
click at [892, 17] on link "track a shipment" at bounding box center [995, 17] width 207 height 36
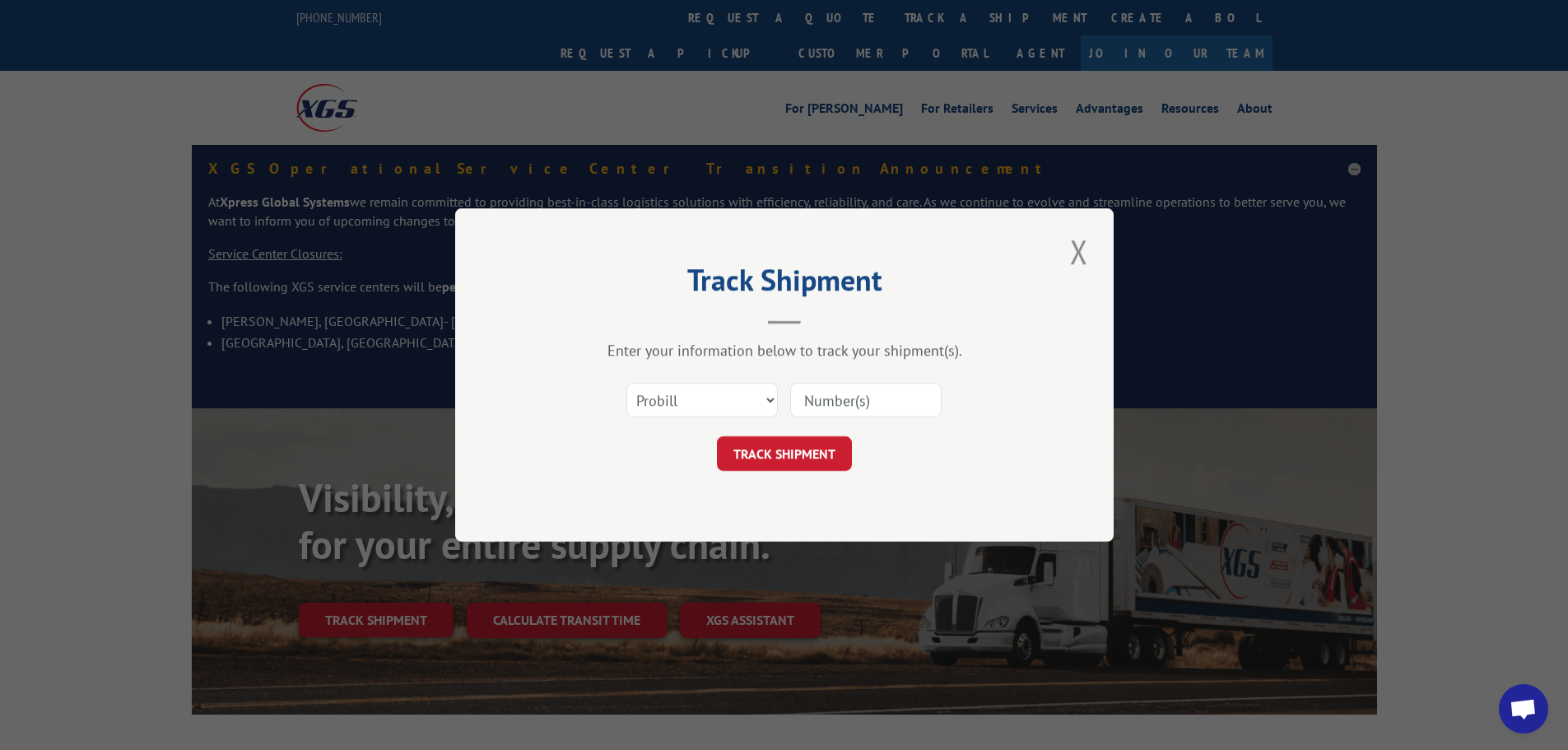
click at [857, 400] on input at bounding box center [866, 400] width 152 height 35
paste input "16923060"
type input "16923060"
click at [807, 438] on button "TRACK SHIPMENT" at bounding box center [784, 454] width 135 height 35
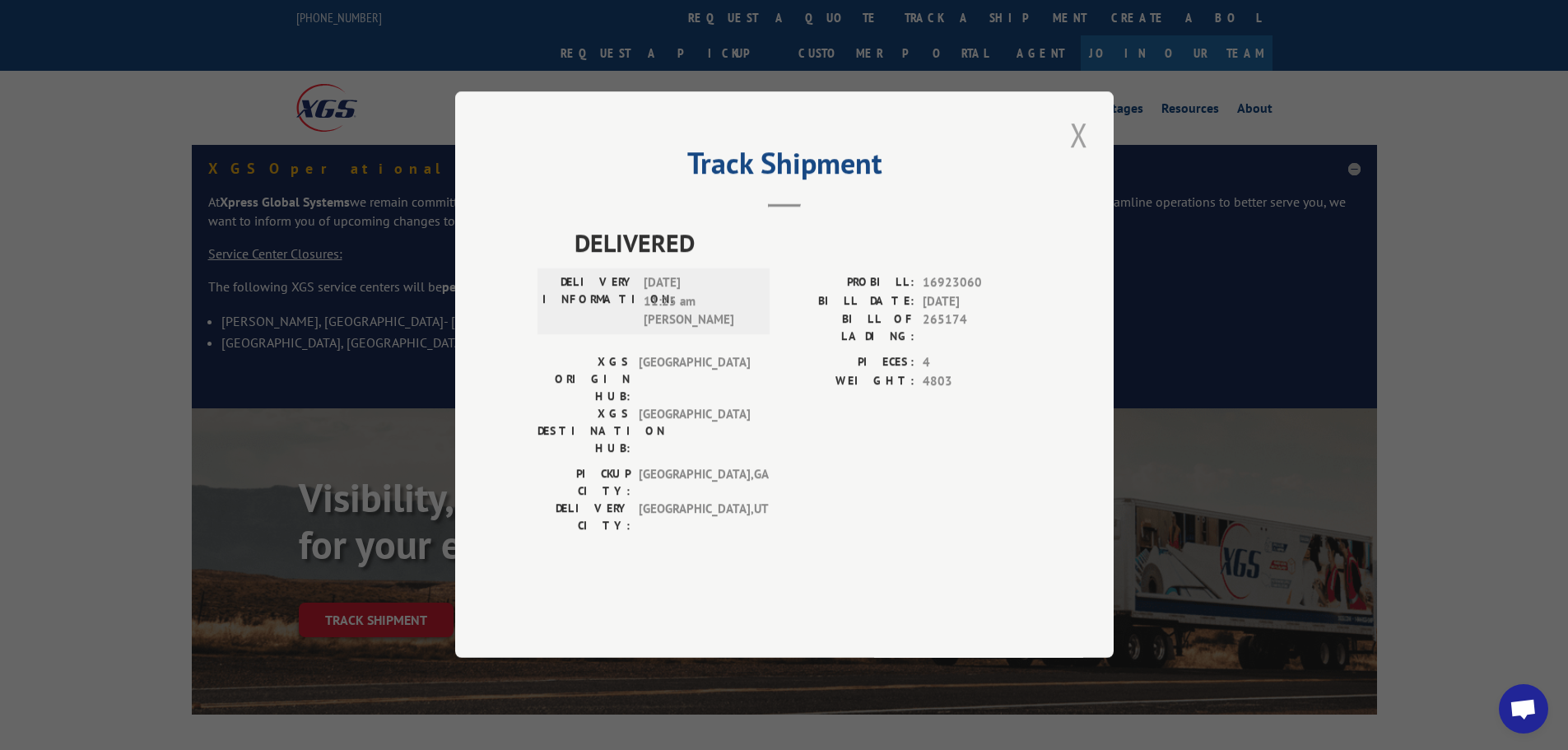
click at [1077, 157] on button "Close modal" at bounding box center [1079, 134] width 28 height 45
